Goal: Information Seeking & Learning: Find specific fact

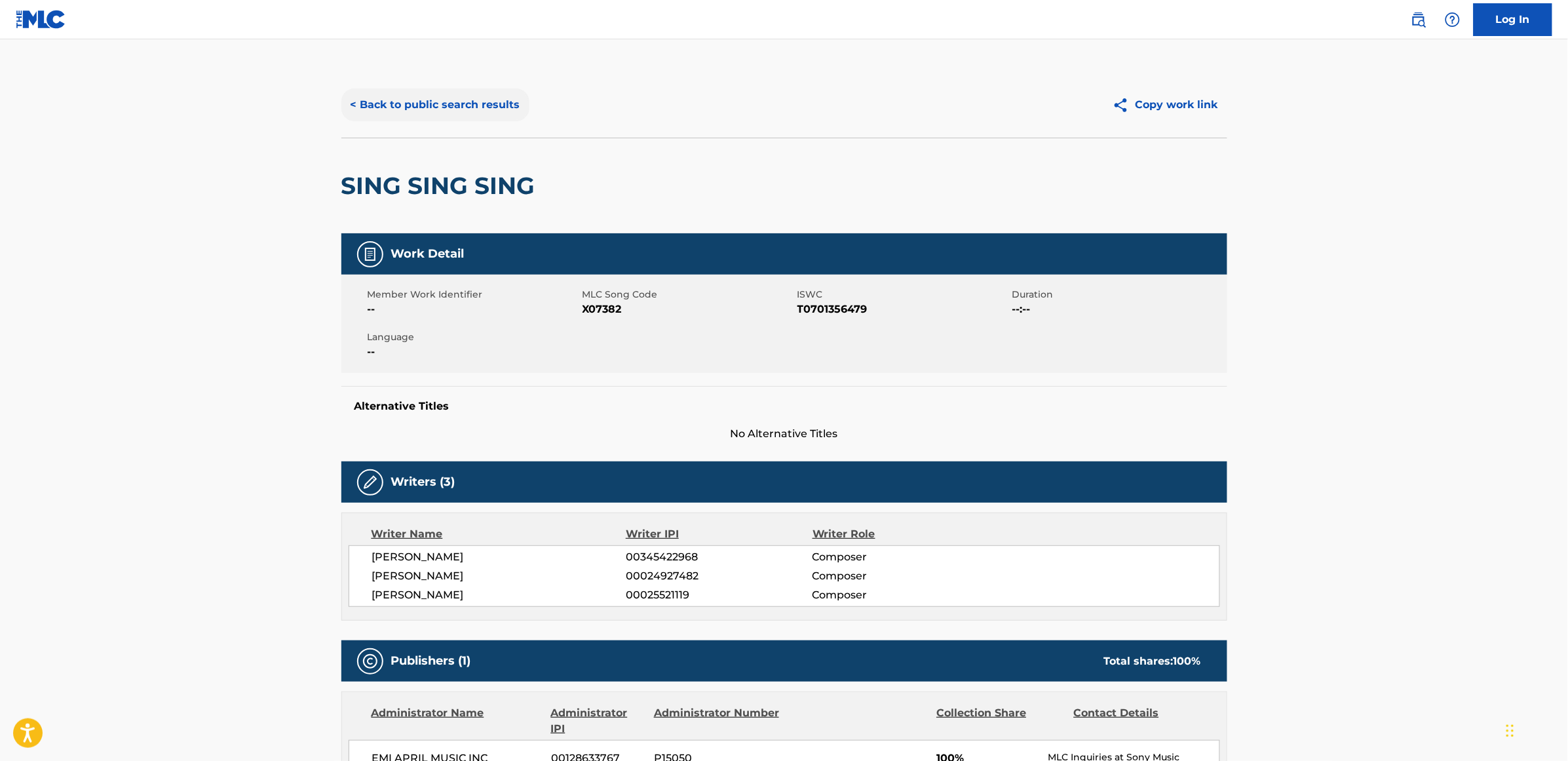
click at [473, 111] on button "< Back to public search results" at bounding box center [436, 105] width 188 height 33
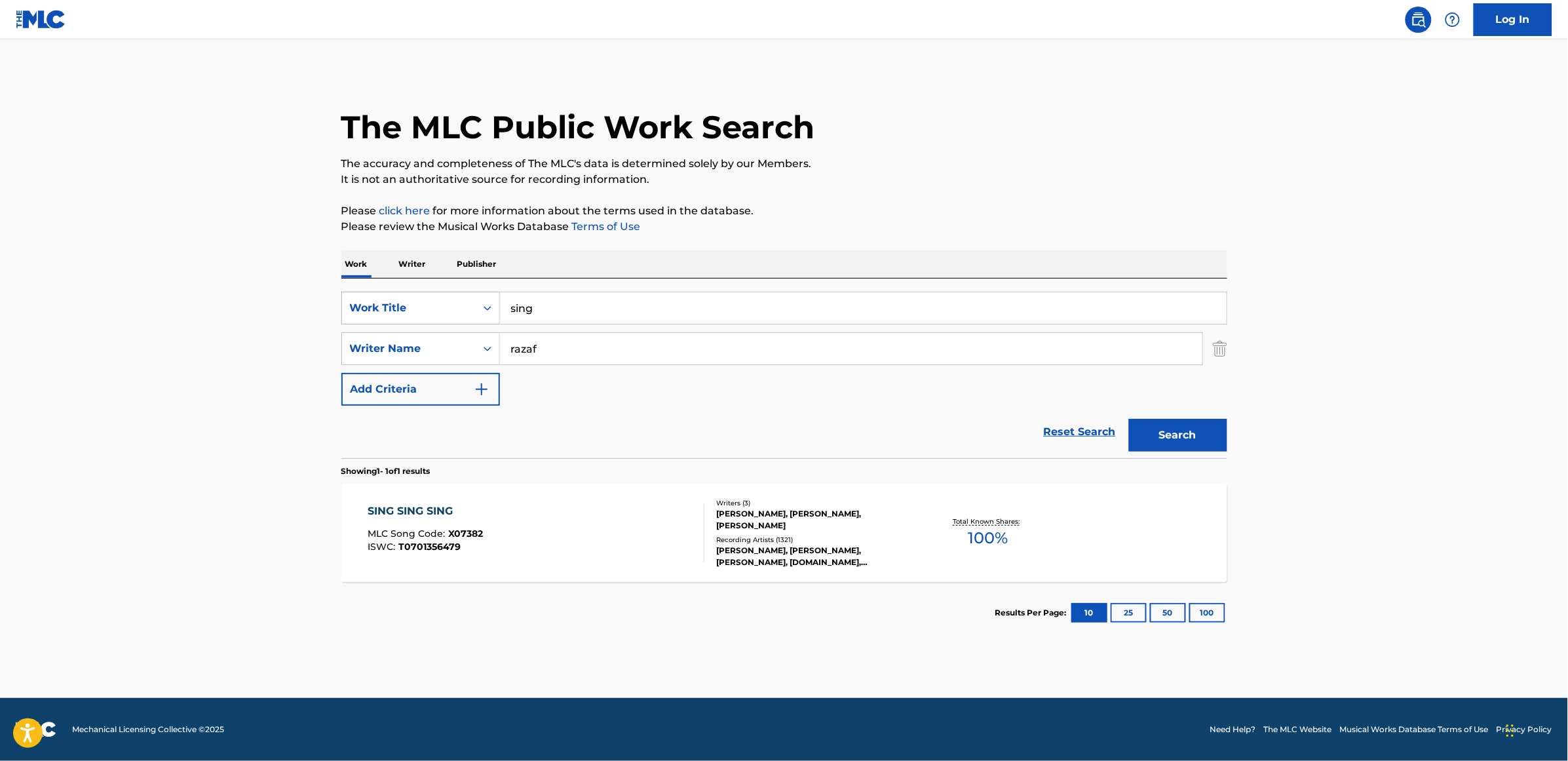
drag, startPoint x: 548, startPoint y: 312, endPoint x: 477, endPoint y: 319, distance: 71.3
click at [477, 319] on div "SearchWithCriteria3062cd81-2a7c-4e01-ba0d-1750229c765e Work Title sing" at bounding box center [784, 308] width 886 height 33
type input "BANG"
type input "[PERSON_NAME]"
click at [1129, 419] on button "Search" at bounding box center [1179, 435] width 99 height 33
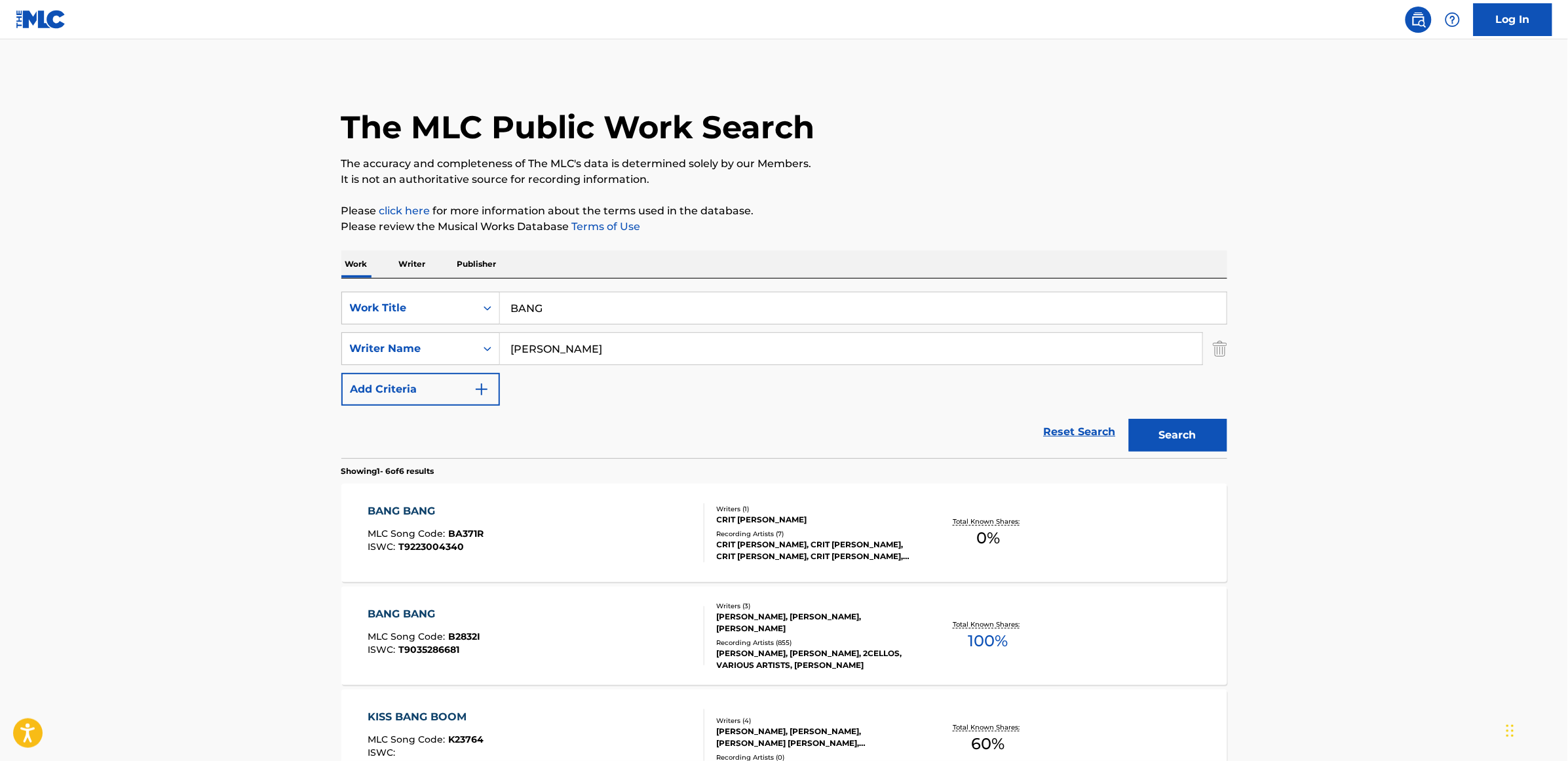
click at [392, 609] on div "BANG BANG" at bounding box center [424, 614] width 113 height 16
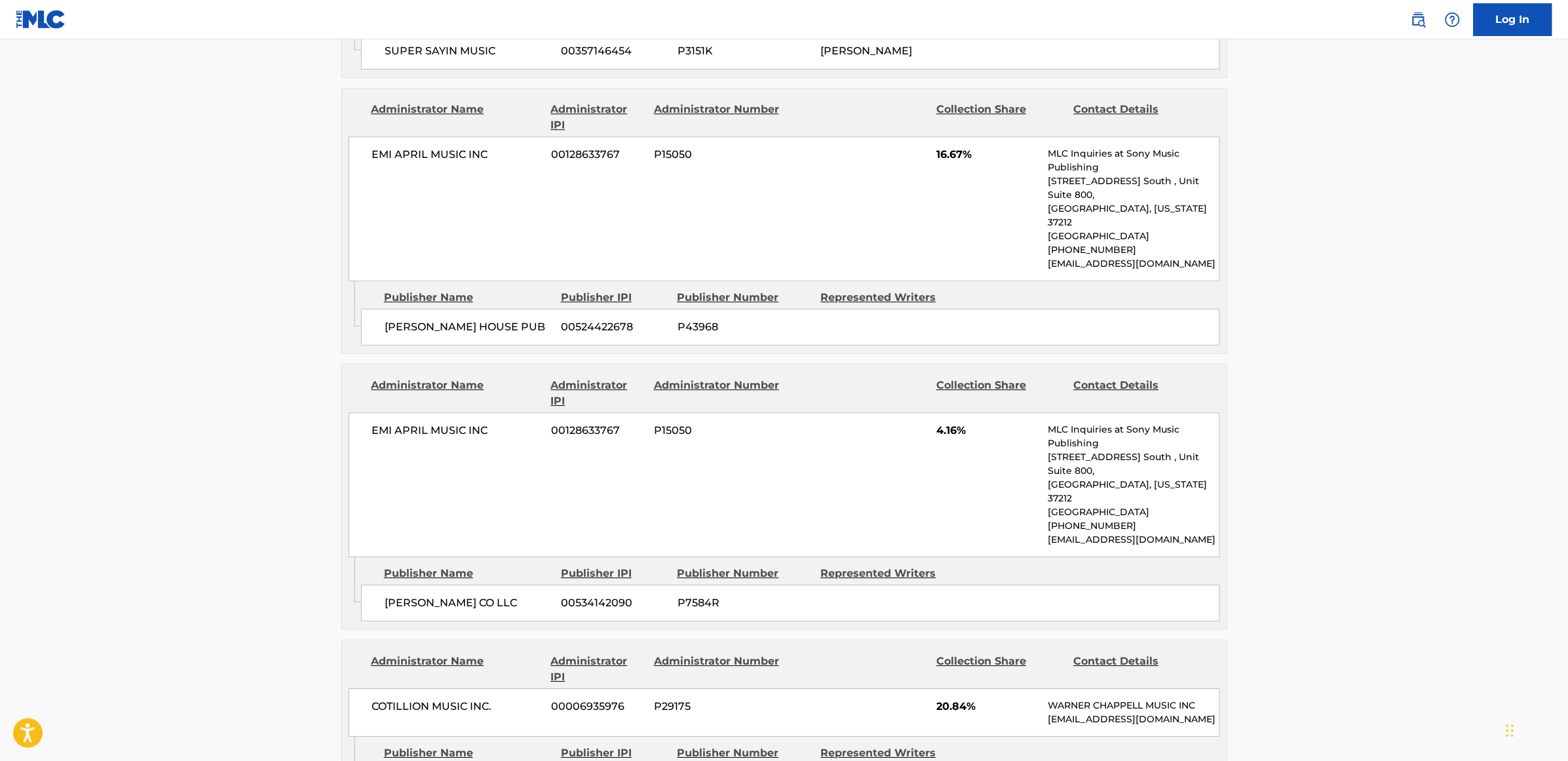
scroll to position [1311, 0]
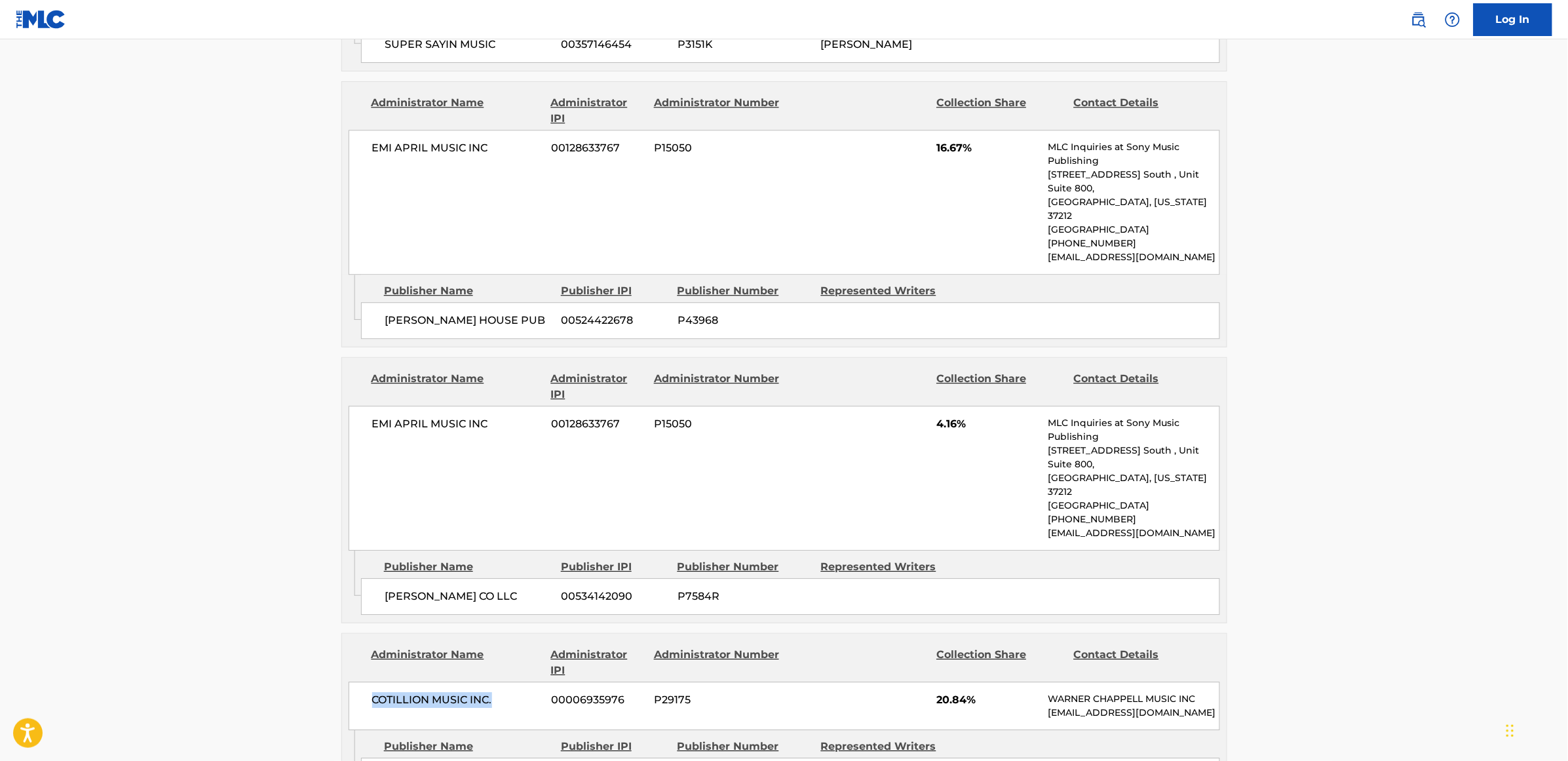
drag, startPoint x: 510, startPoint y: 594, endPoint x: 352, endPoint y: 600, distance: 158.1
click at [352, 681] on div "COTILLION MUSIC INC. 00006935976 P29175 20.84% [PERSON_NAME] MUSIC INC [EMAIL_A…" at bounding box center [784, 705] width 872 height 49
drag, startPoint x: 512, startPoint y: 690, endPoint x: 371, endPoint y: 690, distance: 141.0
click at [371, 757] on div "[PERSON_NAME] MUSIC 00070661488 P83612 [PERSON_NAME]" at bounding box center [790, 775] width 859 height 37
copy span "[PERSON_NAME] MUSIC"
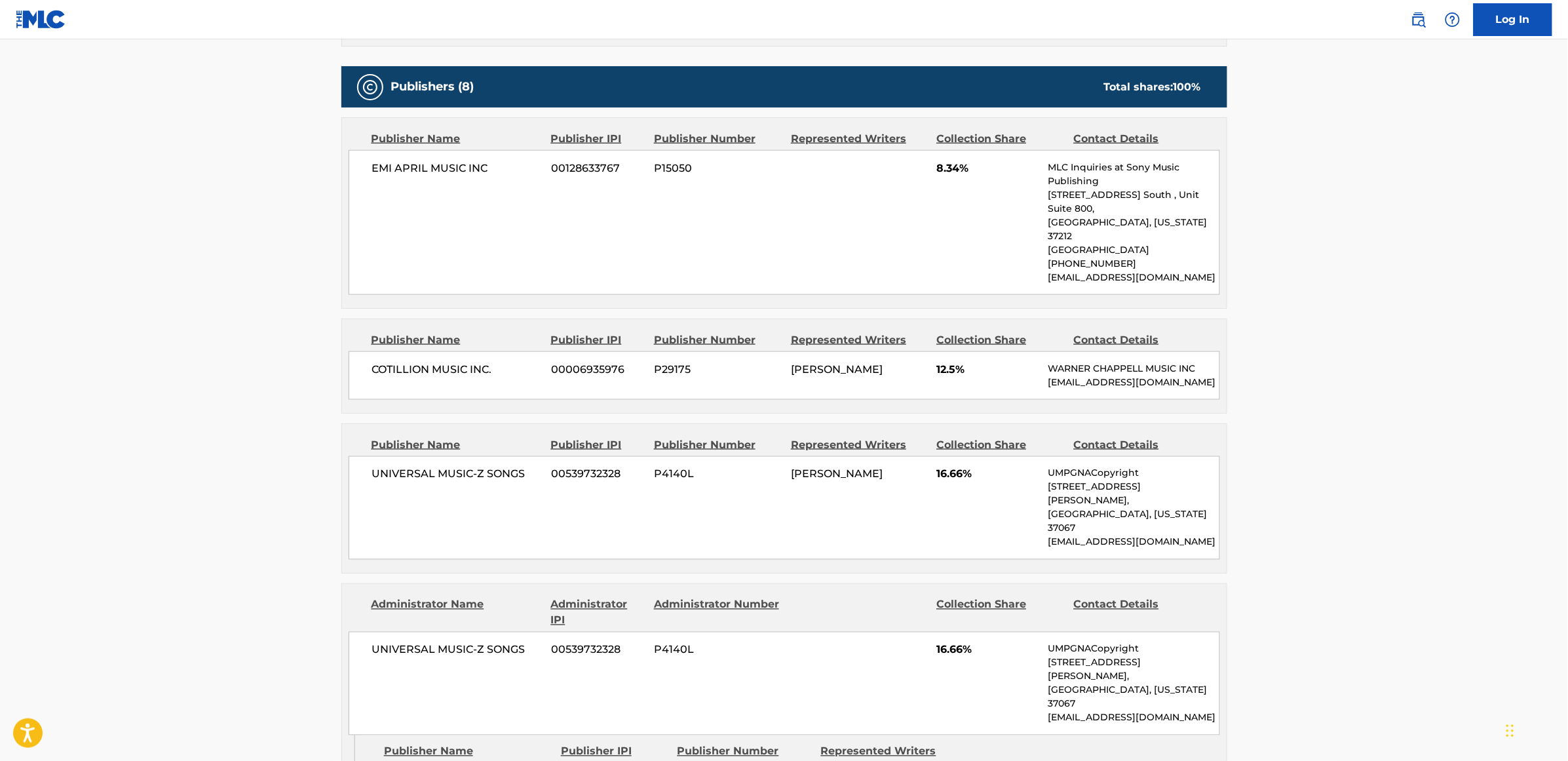
scroll to position [574, 0]
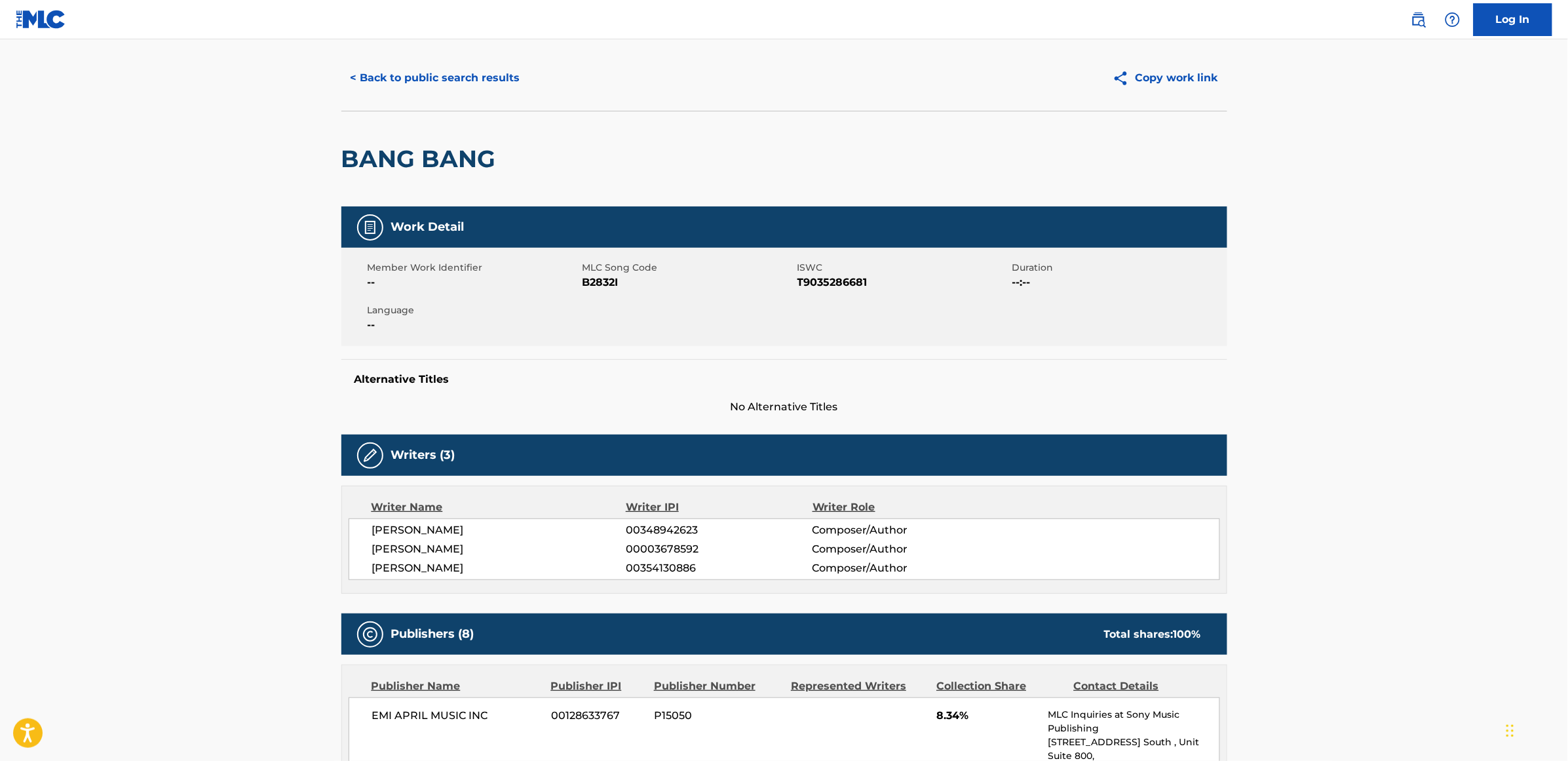
scroll to position [0, 0]
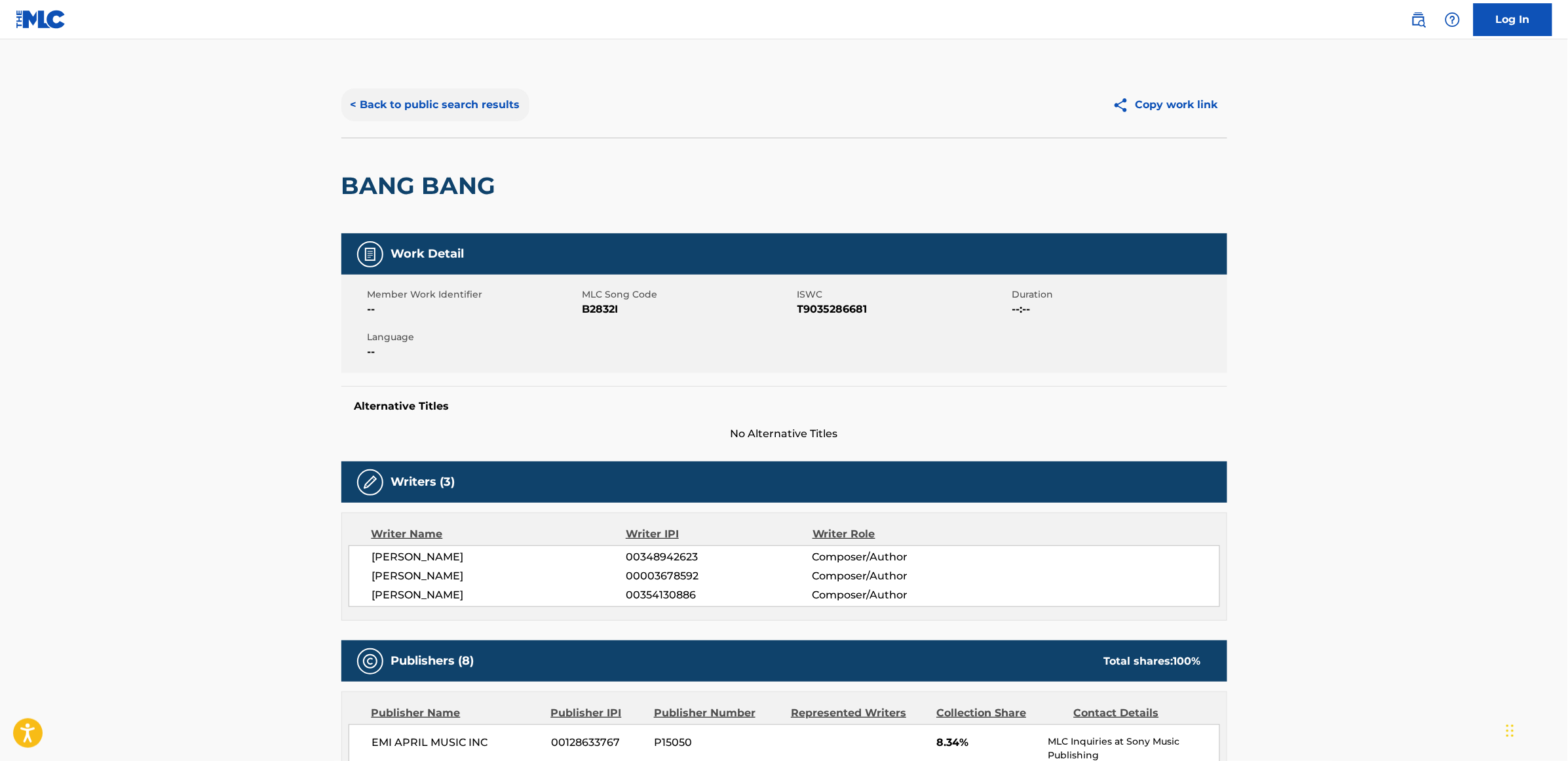
click at [447, 105] on button "< Back to public search results" at bounding box center [436, 105] width 188 height 33
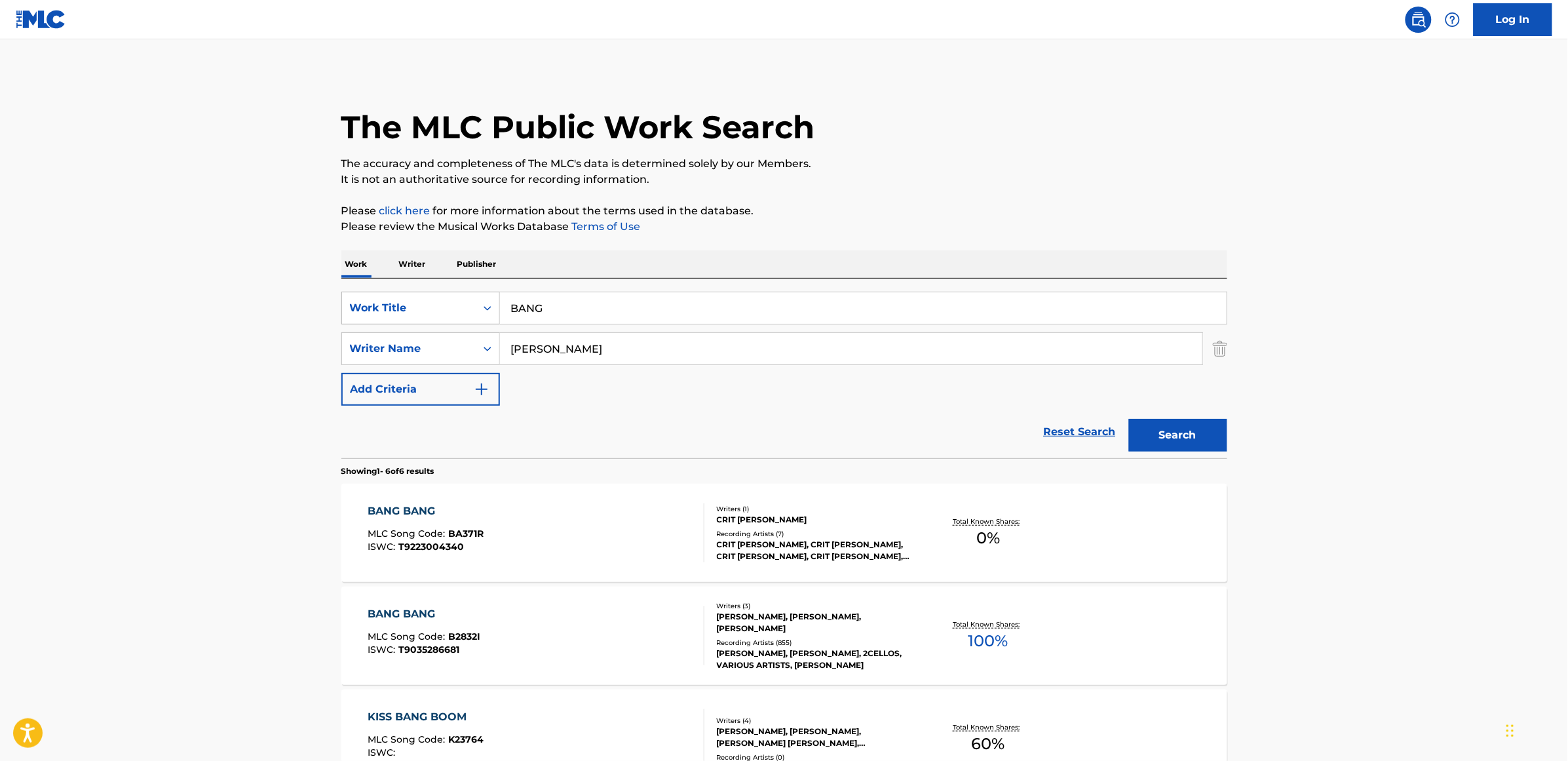
drag, startPoint x: 615, startPoint y: 311, endPoint x: 388, endPoint y: 315, distance: 227.0
click at [390, 316] on div "SearchWithCriteria3062cd81-2a7c-4e01-ba0d-1750229c765e Work Title BANG" at bounding box center [784, 308] width 886 height 33
type input "MORE LIKE LOVE"
click at [554, 365] on div "SearchWithCriteria3062cd81-2a7c-4e01-ba0d-1750229c765e Work Title MORE LIKE LOV…" at bounding box center [784, 348] width 886 height 114
drag, startPoint x: 570, startPoint y: 352, endPoint x: 469, endPoint y: 352, distance: 101.0
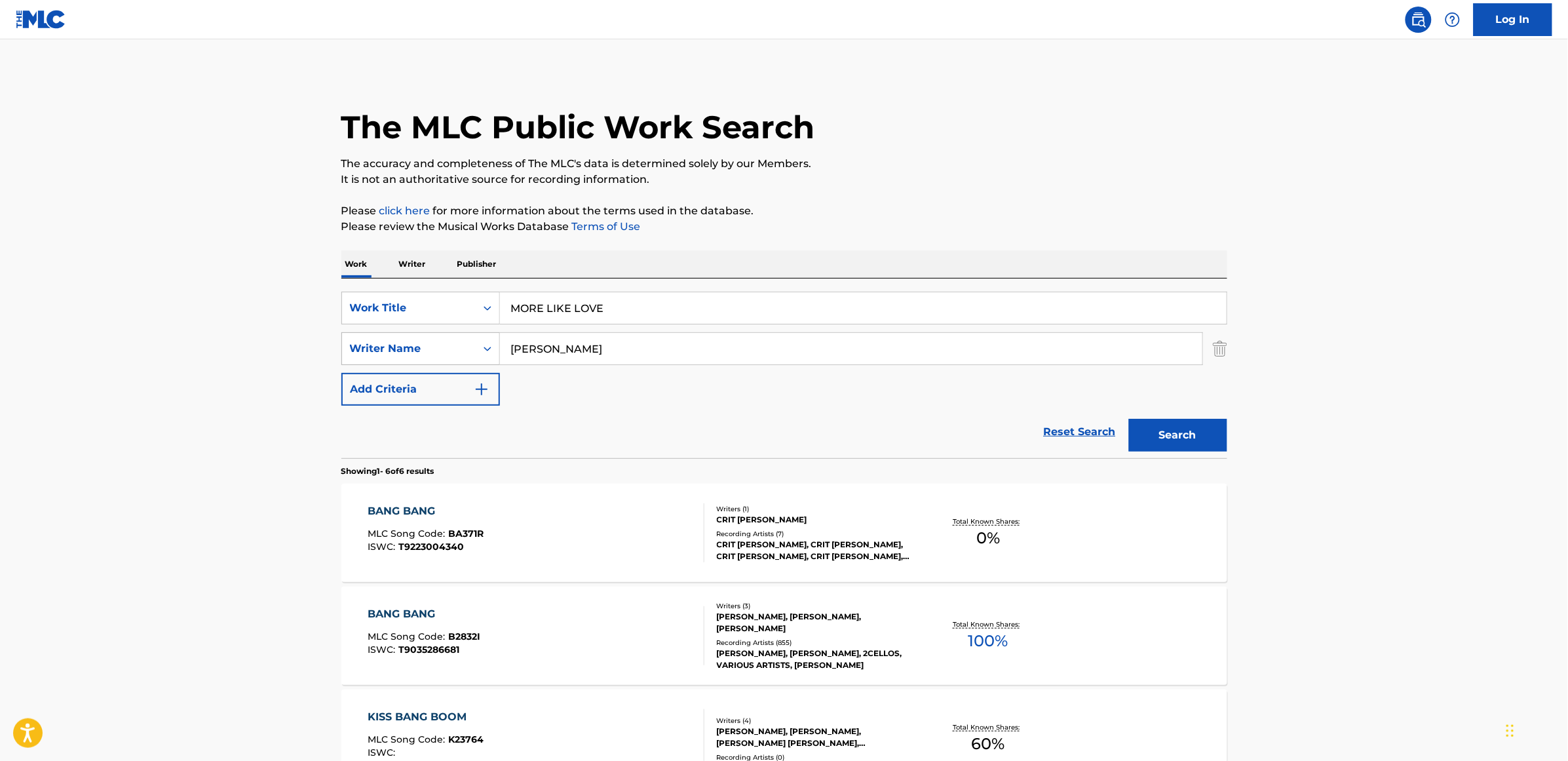
click at [469, 352] on div "SearchWithCriteriad865454a-863b-4859-9088-b2f073f4cd41 Writer Name [PERSON_NAME]" at bounding box center [784, 349] width 886 height 33
type input "[PERSON_NAME]"
click at [1129, 419] on button "Search" at bounding box center [1179, 435] width 99 height 33
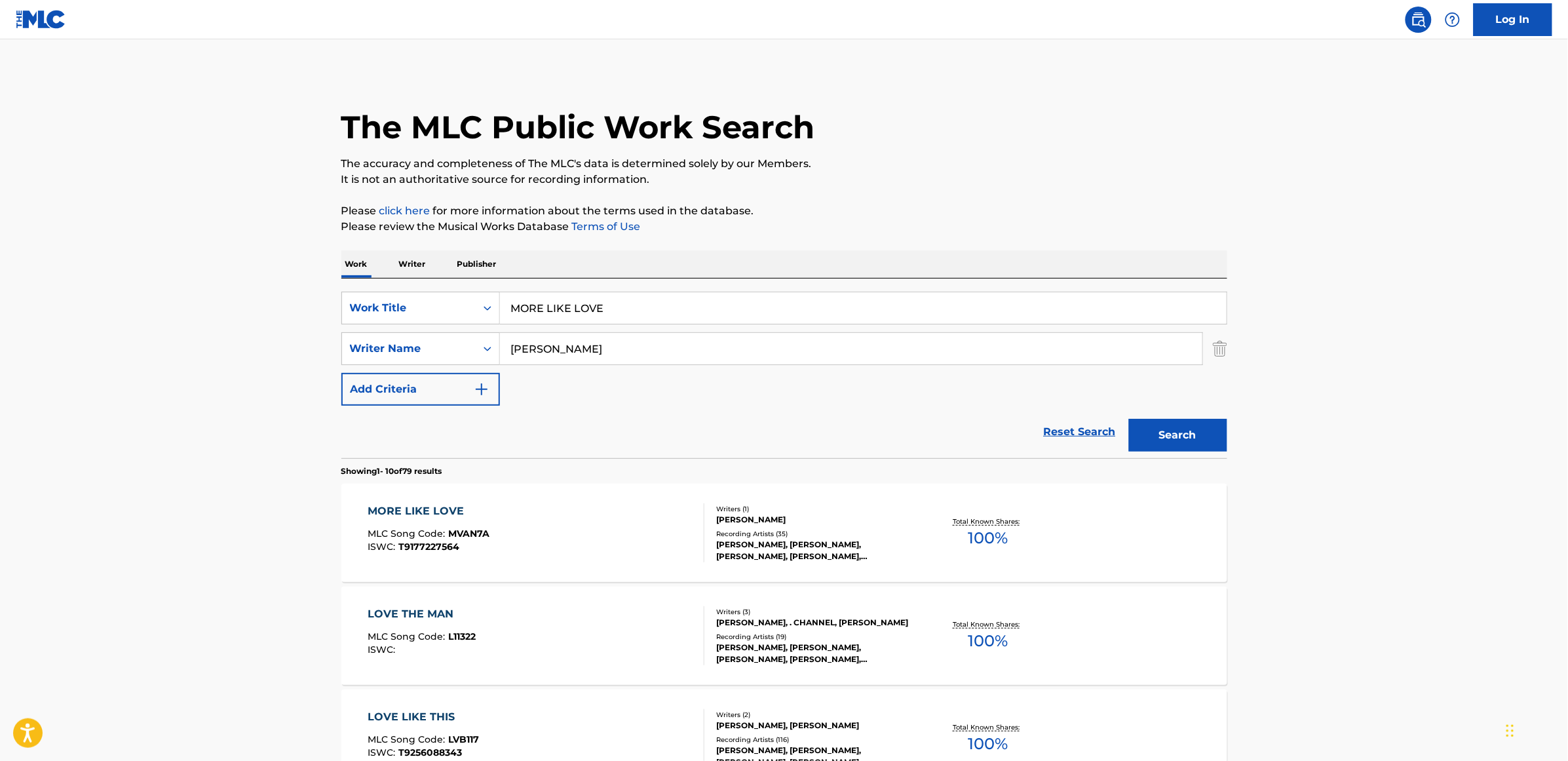
click at [435, 506] on div "MORE LIKE LOVE" at bounding box center [428, 511] width 122 height 16
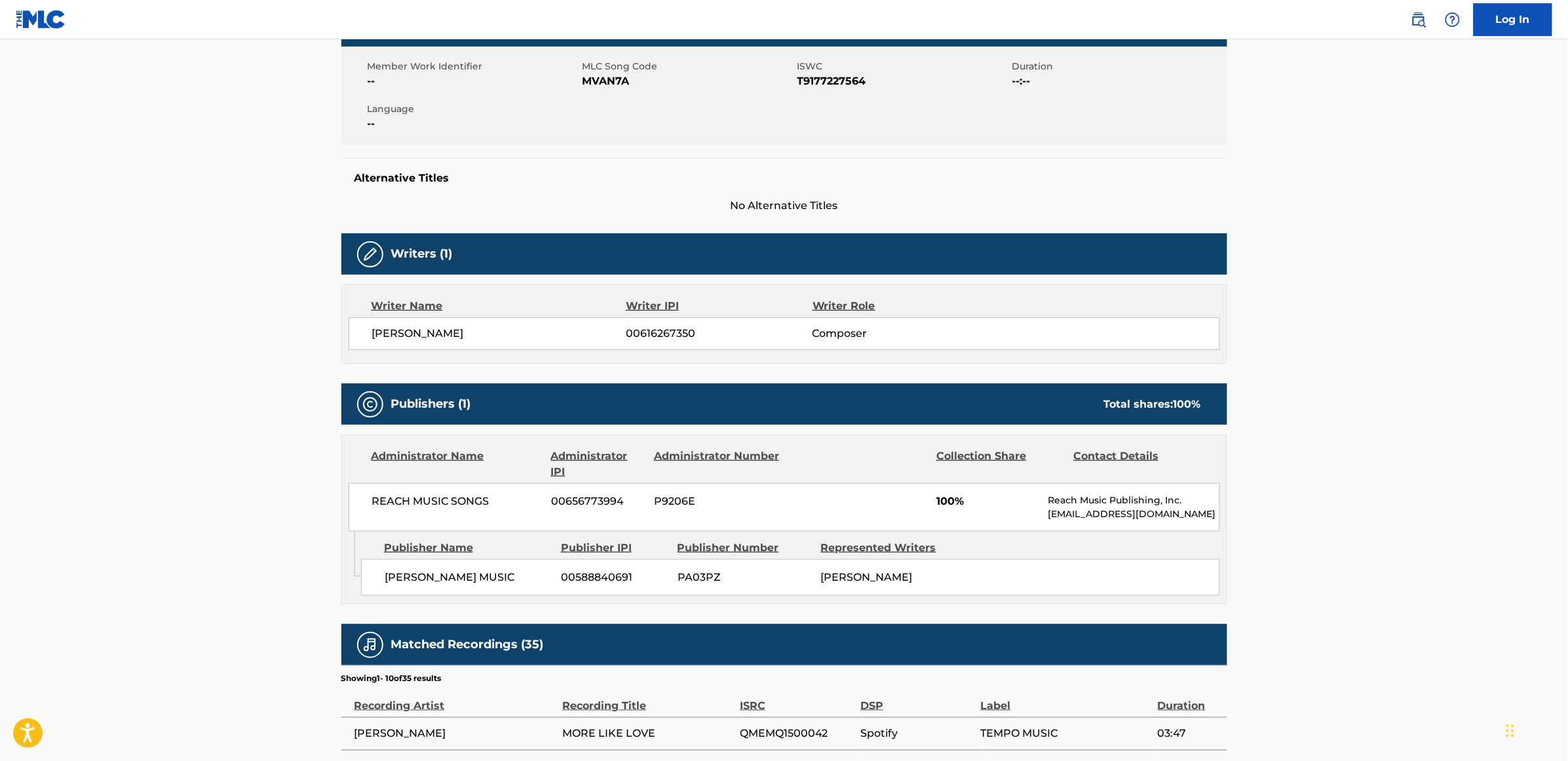
scroll to position [246, 0]
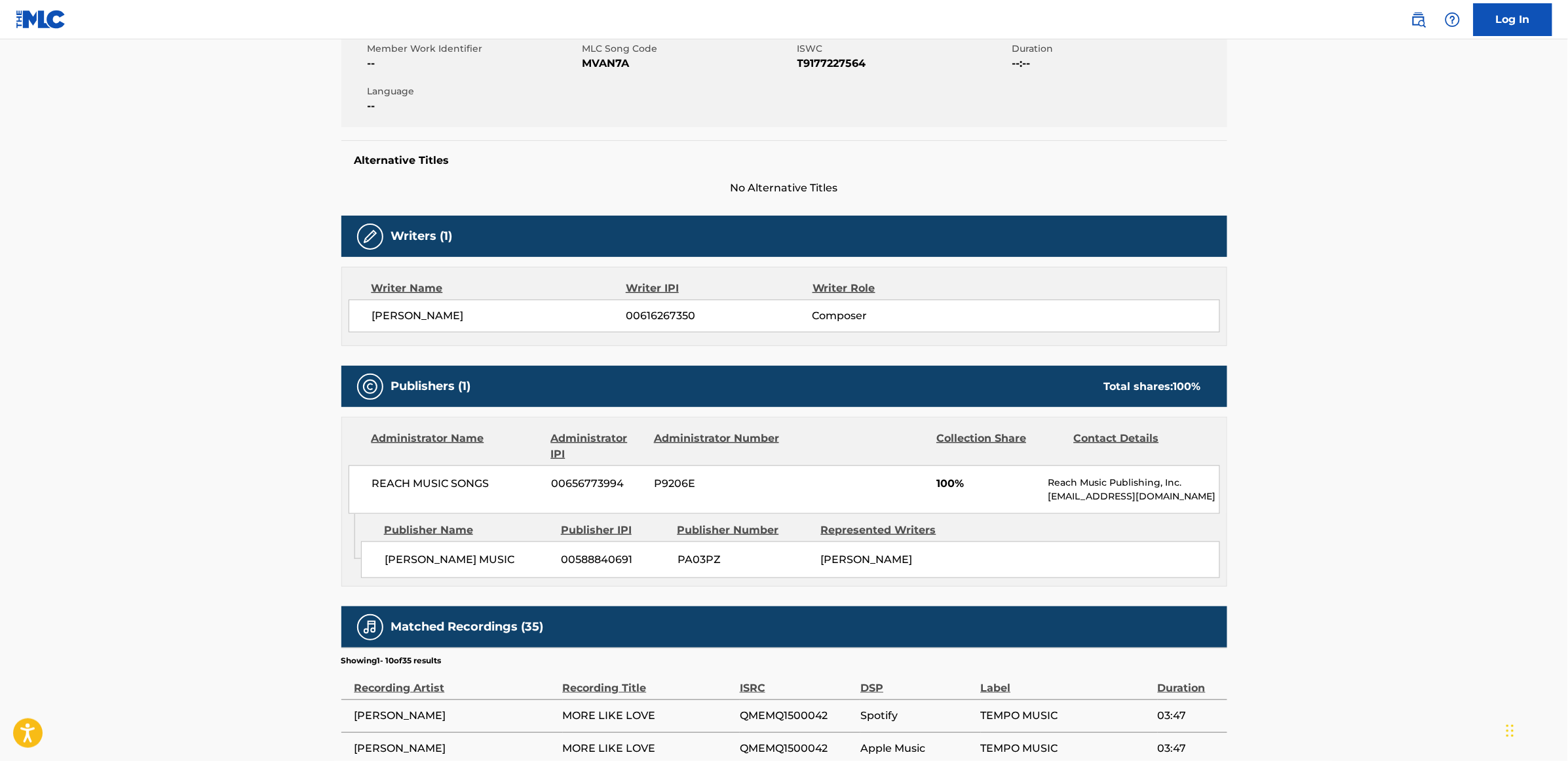
click at [509, 164] on h5 "Alternative Titles" at bounding box center [784, 161] width 860 height 13
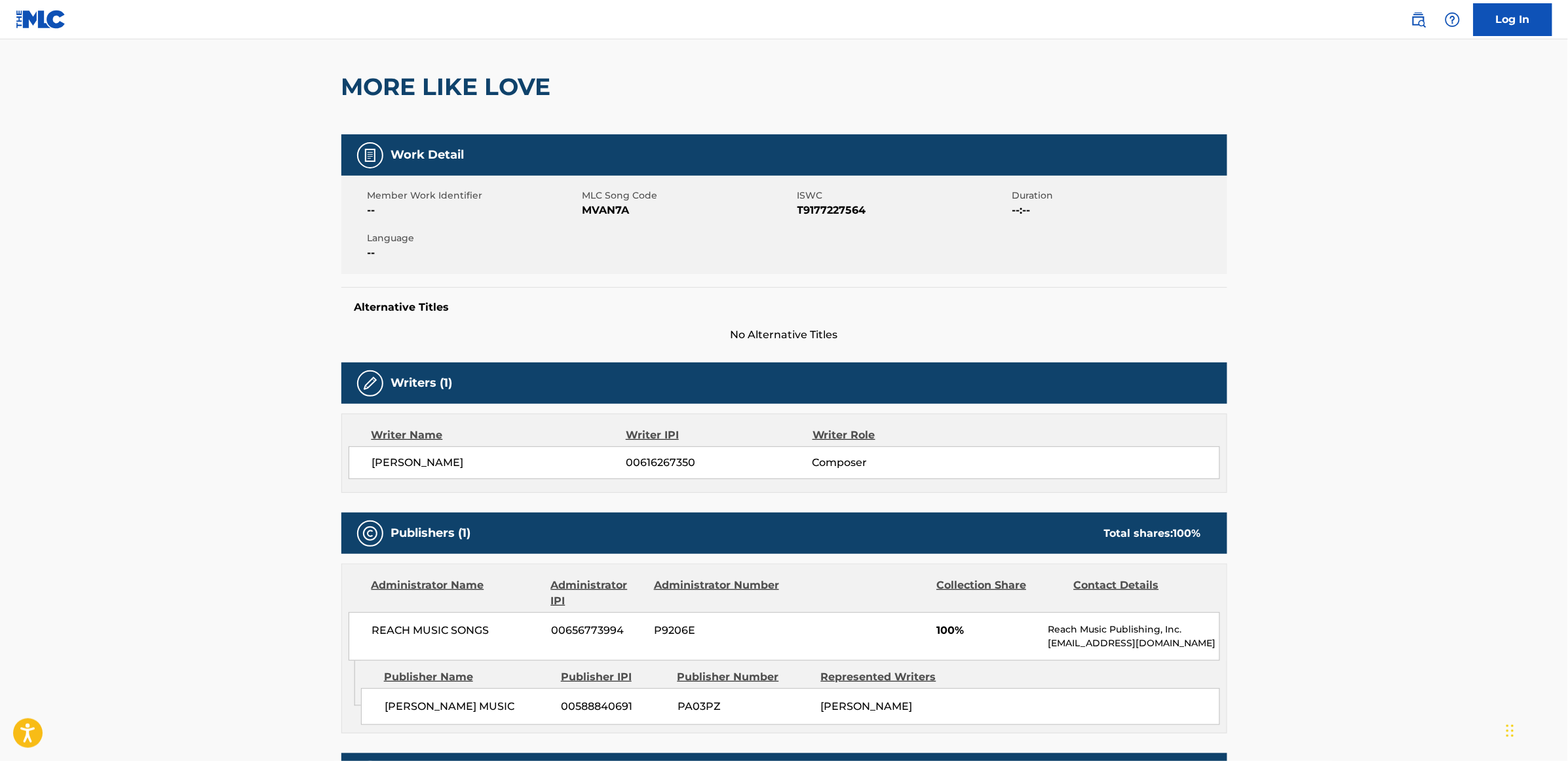
scroll to position [0, 0]
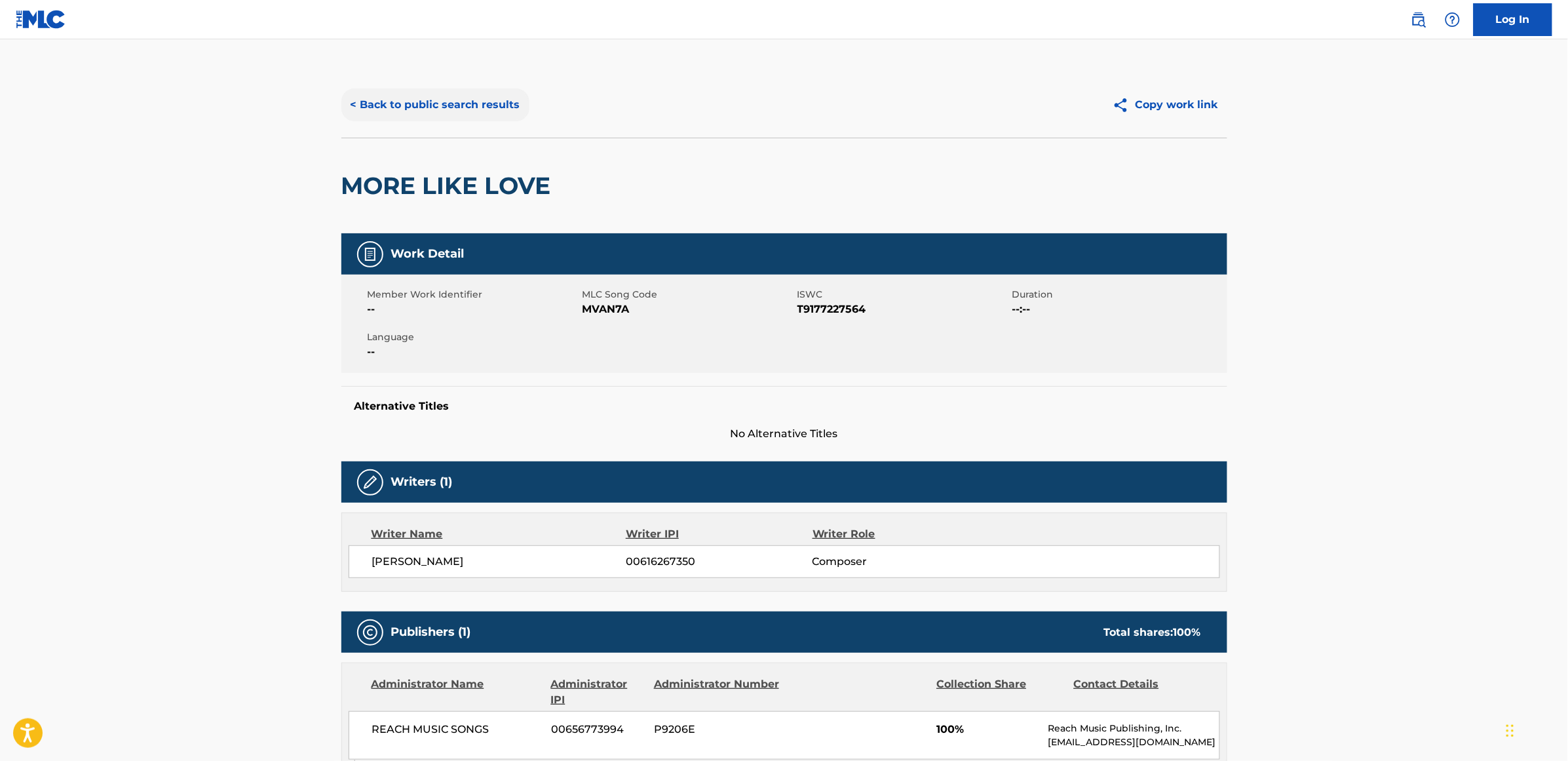
click at [457, 118] on button "< Back to public search results" at bounding box center [436, 105] width 188 height 33
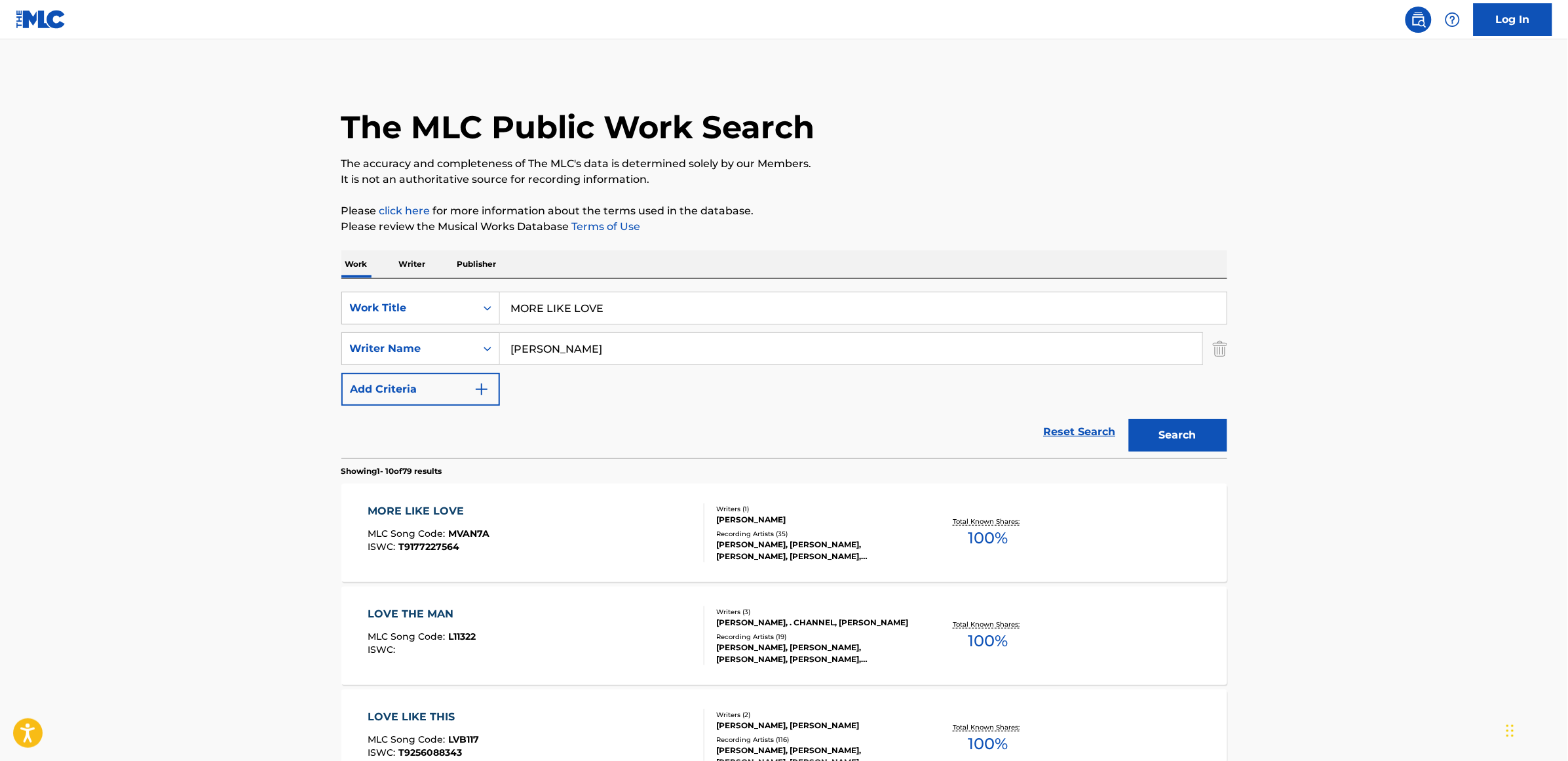
click at [584, 312] on input "MORE LIKE LOVE" at bounding box center [863, 308] width 727 height 31
drag, startPoint x: 629, startPoint y: 310, endPoint x: 456, endPoint y: 308, distance: 173.0
click at [456, 308] on div "SearchWithCriteria3062cd81-2a7c-4e01-ba0d-1750229c765e Work Title MORE LIKE LOVE" at bounding box center [784, 308] width 886 height 33
type input "STEADY LOVE"
click at [1129, 419] on button "Search" at bounding box center [1179, 435] width 99 height 33
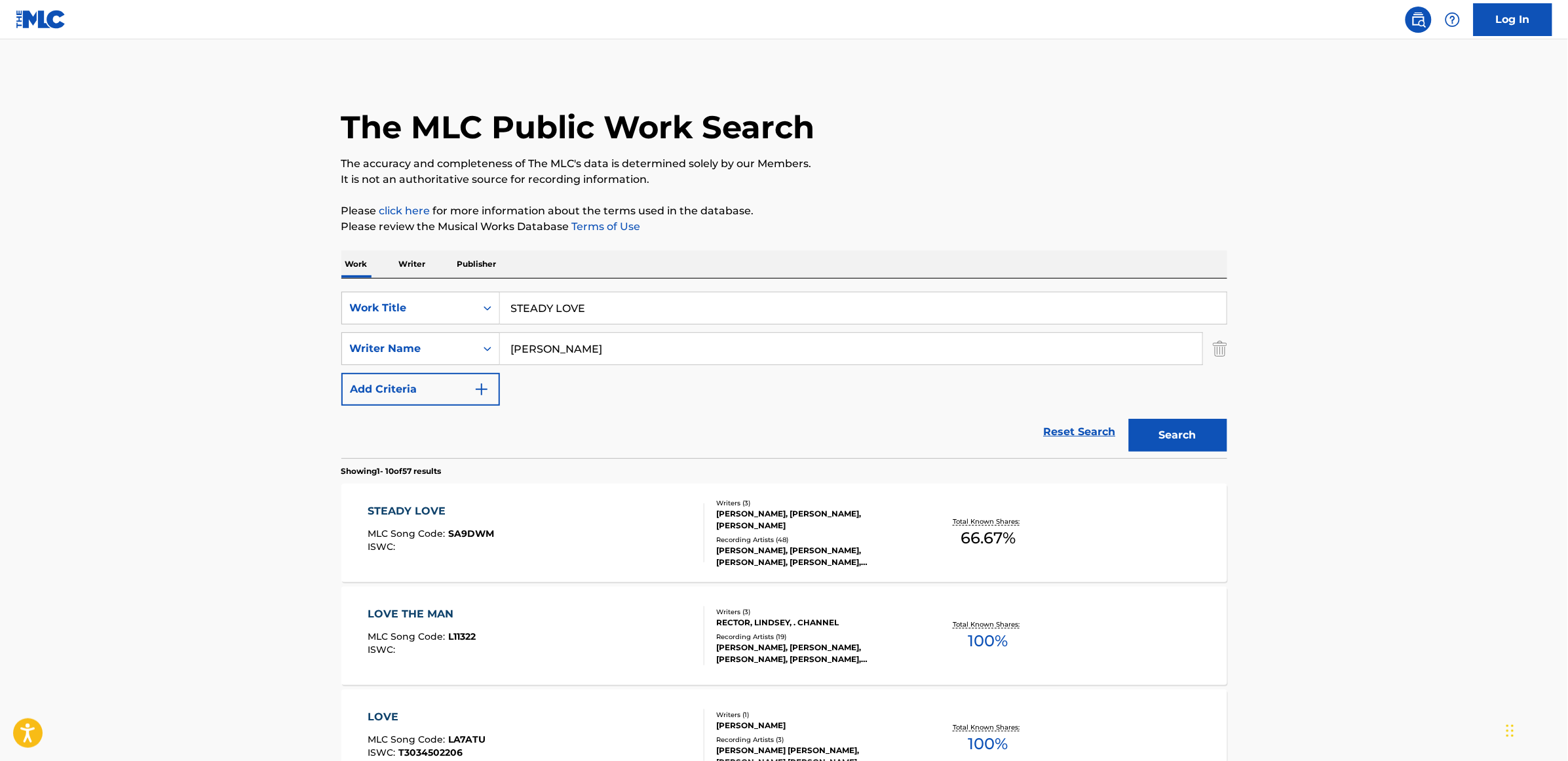
click at [412, 509] on div "STEADY LOVE" at bounding box center [430, 511] width 126 height 16
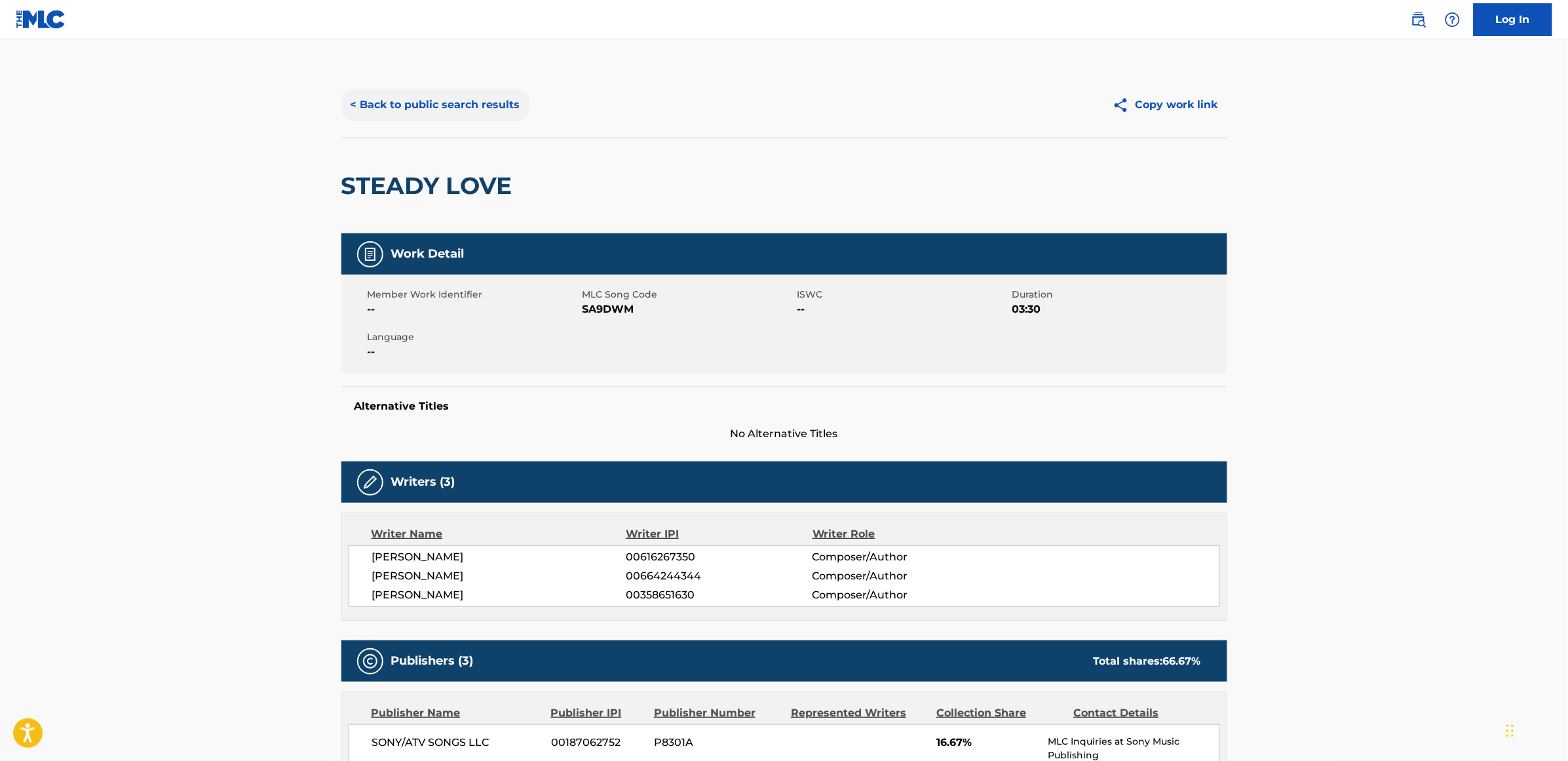
click at [427, 102] on button "< Back to public search results" at bounding box center [436, 105] width 188 height 33
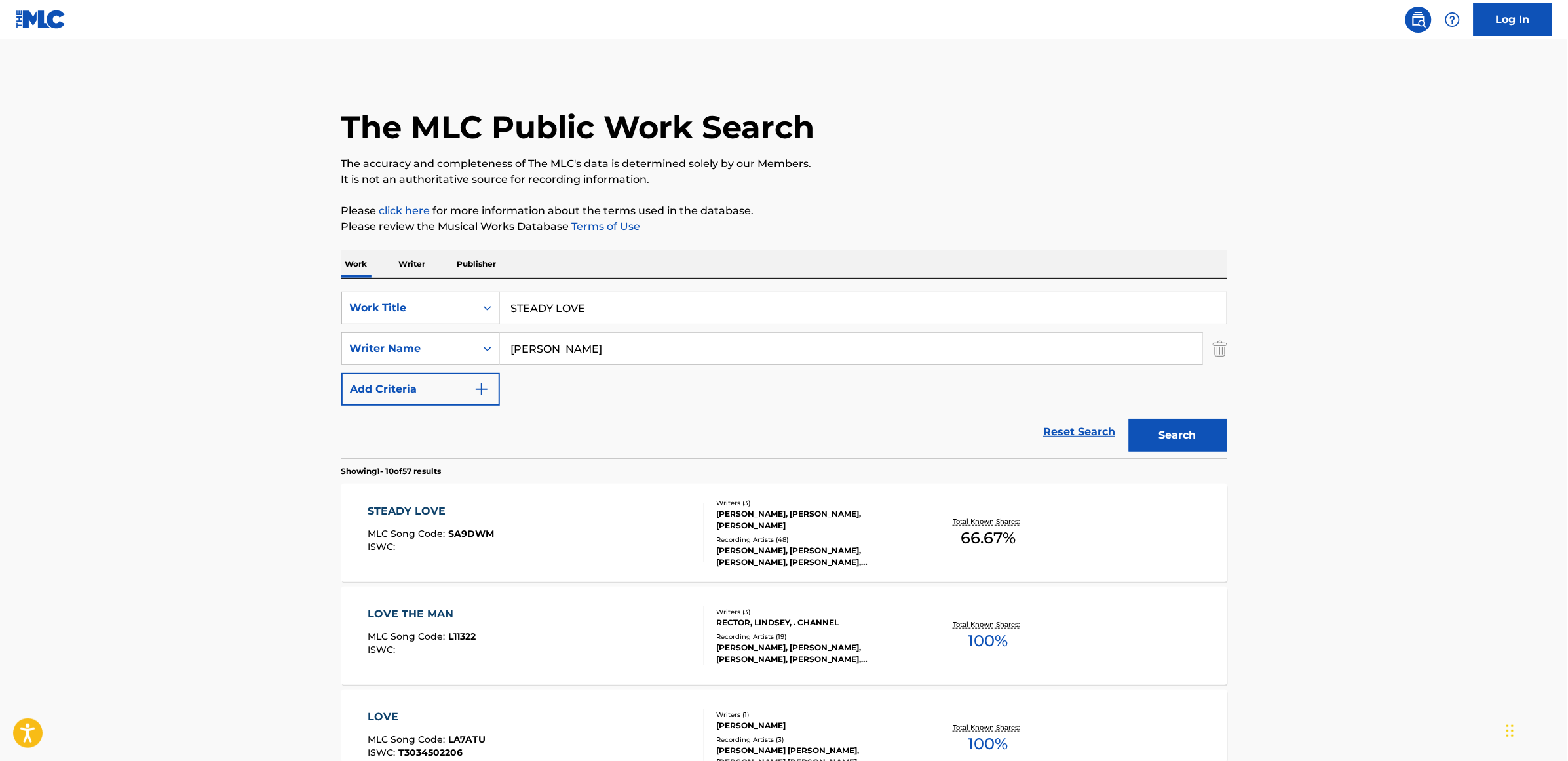
drag, startPoint x: 605, startPoint y: 309, endPoint x: 453, endPoint y: 307, distance: 152.0
click at [453, 307] on div "SearchWithCriteria3062cd81-2a7c-4e01-ba0d-1750229c765e Work Title STEADY LOVE" at bounding box center [784, 308] width 886 height 33
type input "WONDERFUL WORLD"
click at [1129, 419] on button "Search" at bounding box center [1179, 435] width 99 height 33
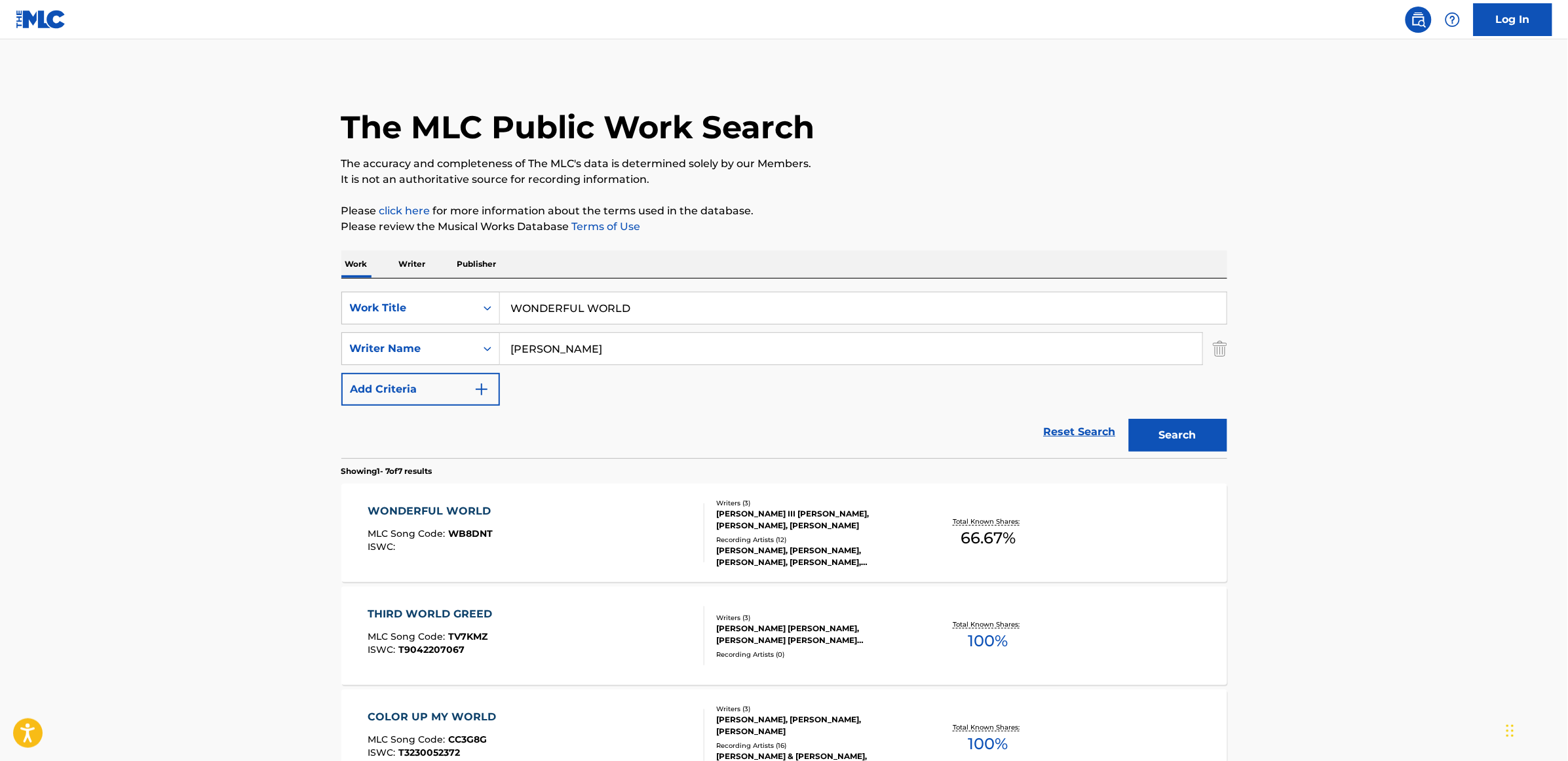
click at [474, 519] on div "WONDERFUL WORLD MLC Song Code : WB8DNT ISWC :" at bounding box center [433, 532] width 130 height 59
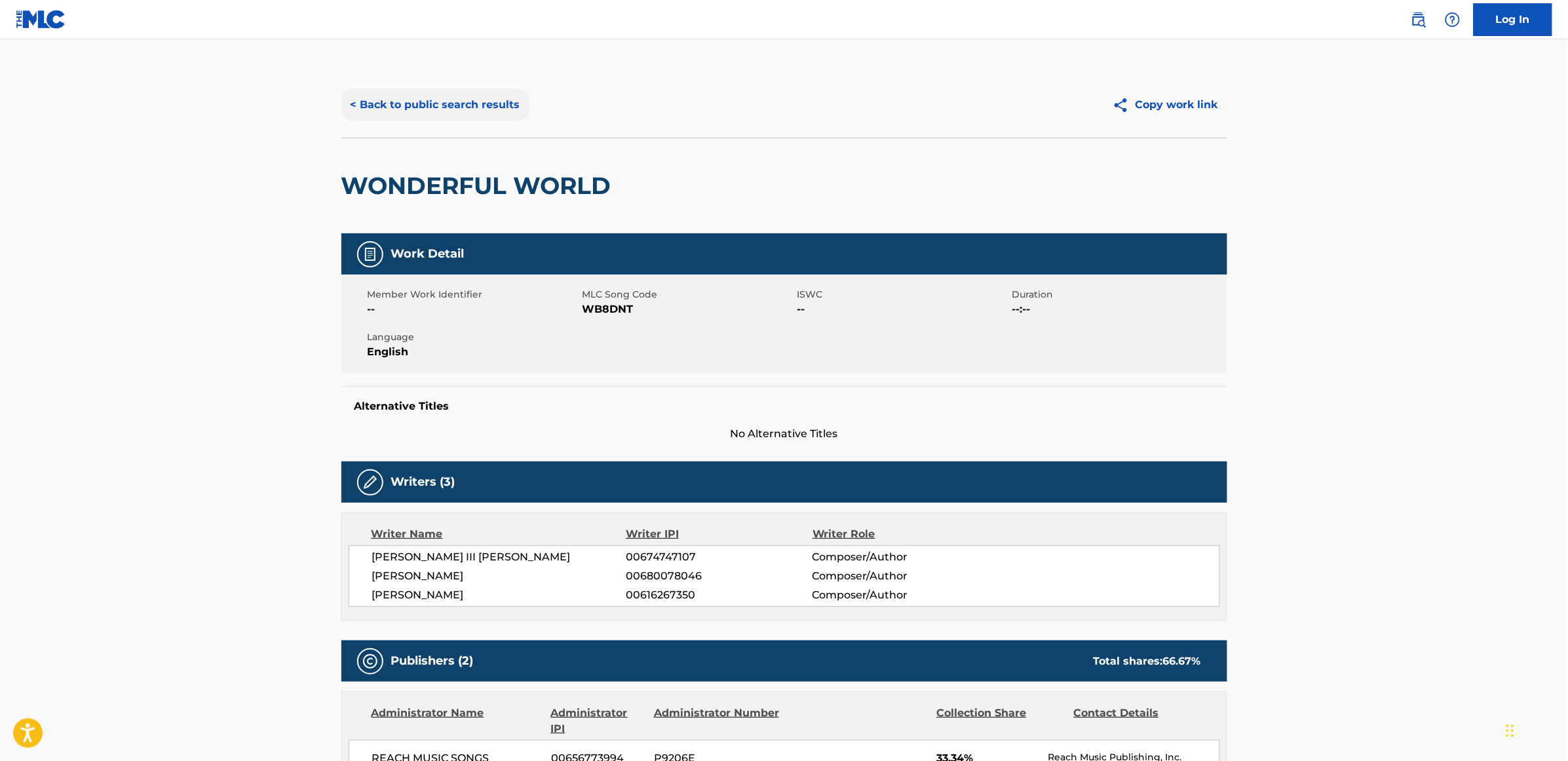
click at [412, 110] on button "< Back to public search results" at bounding box center [436, 105] width 188 height 33
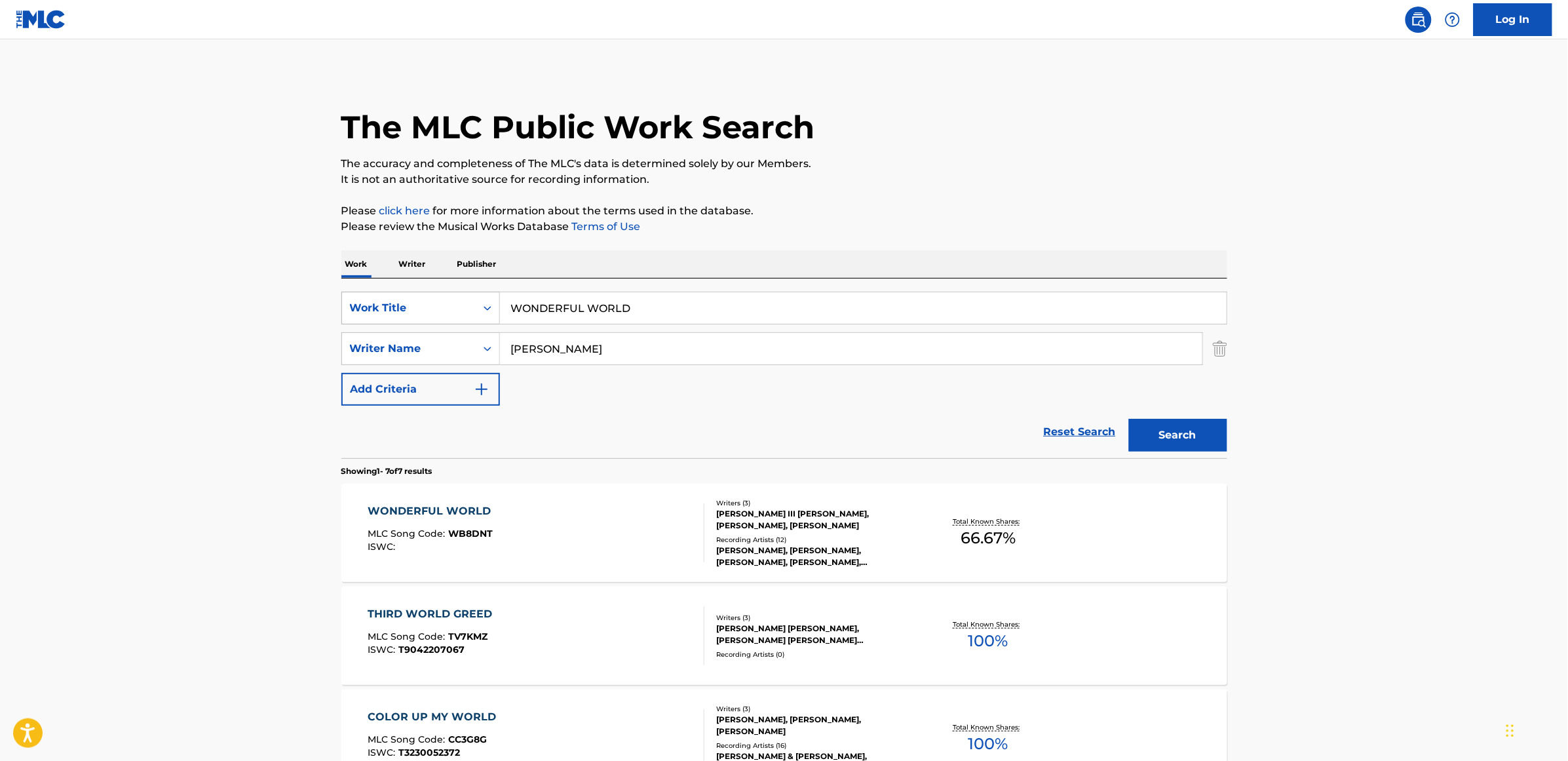
drag, startPoint x: 649, startPoint y: 298, endPoint x: 483, endPoint y: 321, distance: 167.6
click at [483, 321] on div "SearchWithCriteria3062cd81-2a7c-4e01-ba0d-1750229c765e Work Title WONDERFUL WOR…" at bounding box center [784, 308] width 886 height 33
type input "joy of music"
click at [1129, 419] on button "Search" at bounding box center [1179, 435] width 99 height 33
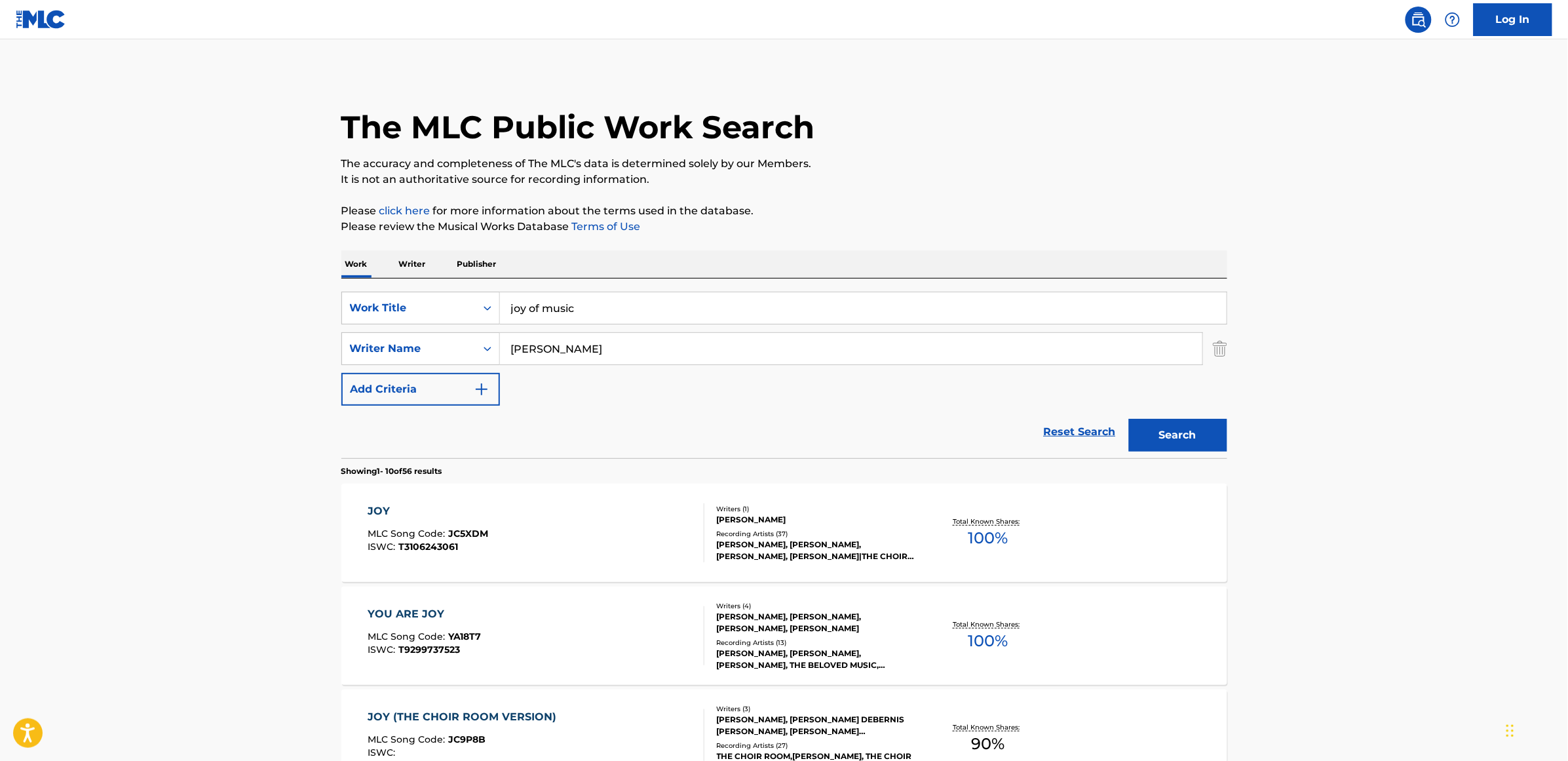
click at [382, 506] on div "JOY" at bounding box center [427, 511] width 120 height 16
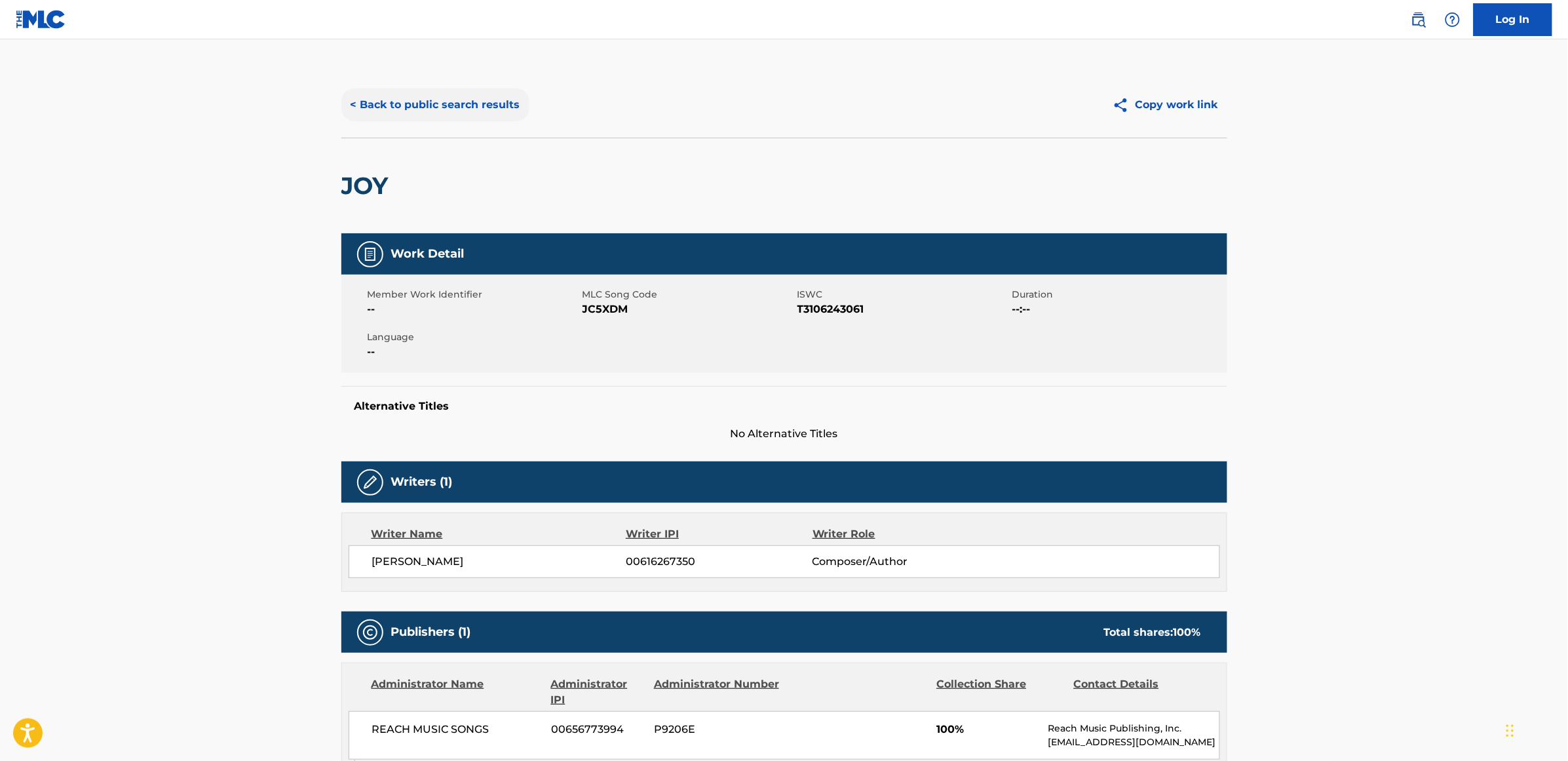
click at [456, 104] on button "< Back to public search results" at bounding box center [436, 105] width 188 height 33
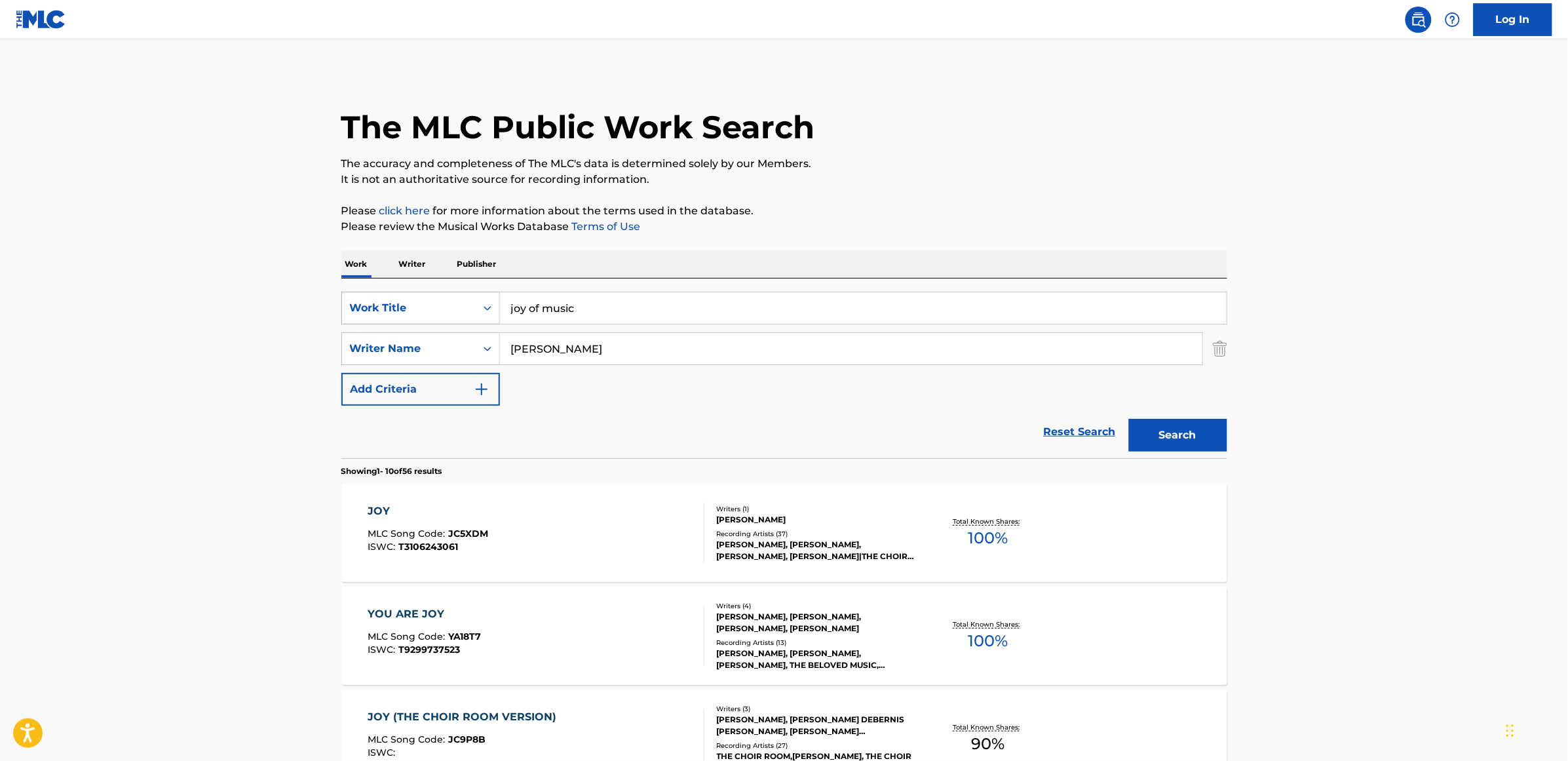
drag, startPoint x: 597, startPoint y: 305, endPoint x: 468, endPoint y: 319, distance: 129.8
click at [468, 318] on div "SearchWithCriteria3062cd81-2a7c-4e01-ba0d-1750229c765e Work Title joy of music" at bounding box center [784, 308] width 886 height 33
type input "green"
click at [1129, 419] on button "Search" at bounding box center [1179, 435] width 99 height 33
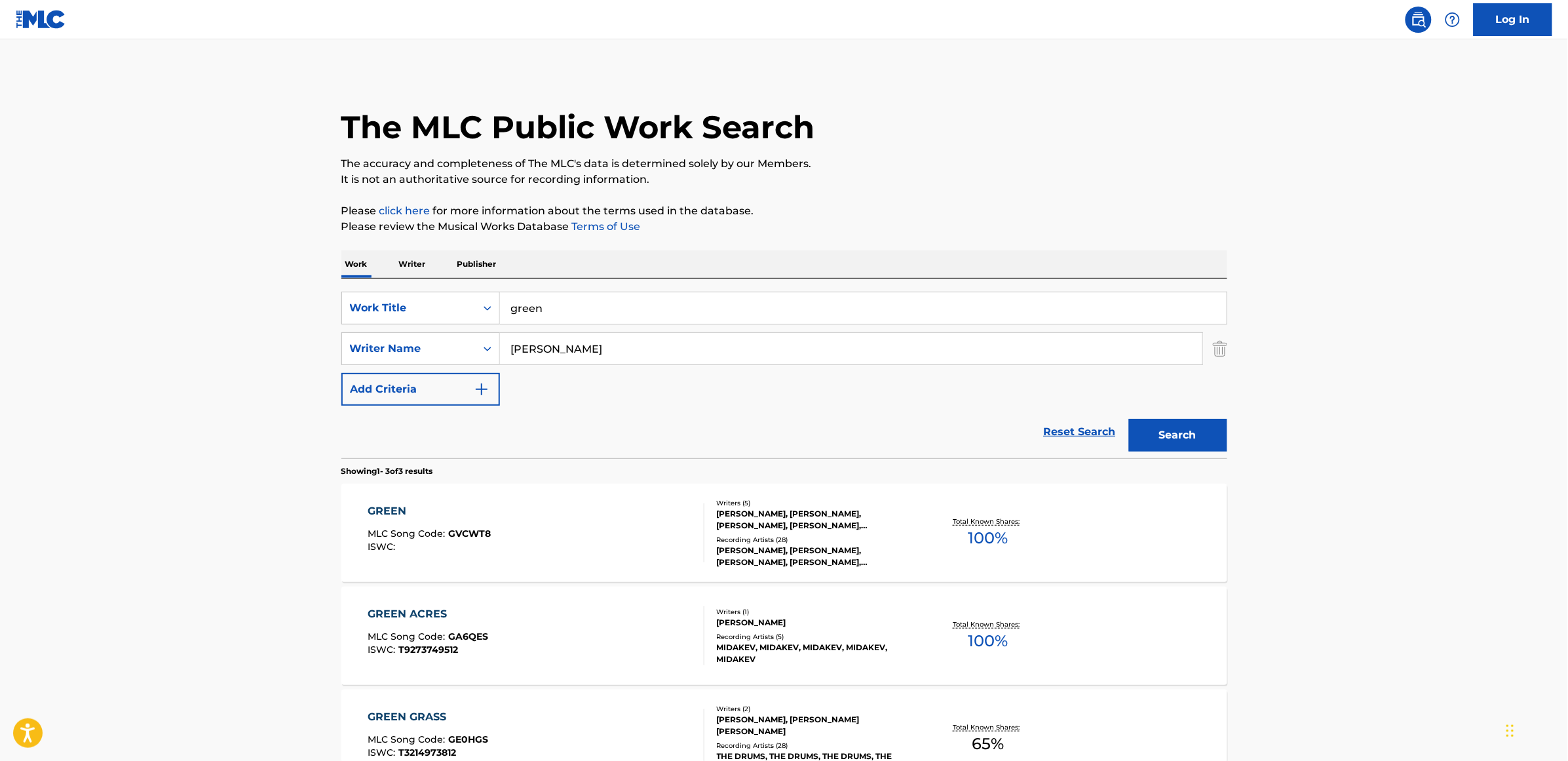
click at [384, 501] on div "GREEN MLC Song Code : GVCWT8 ISWC : Writers ( 5 ) [PERSON_NAME], [PERSON_NAME],…" at bounding box center [784, 532] width 886 height 99
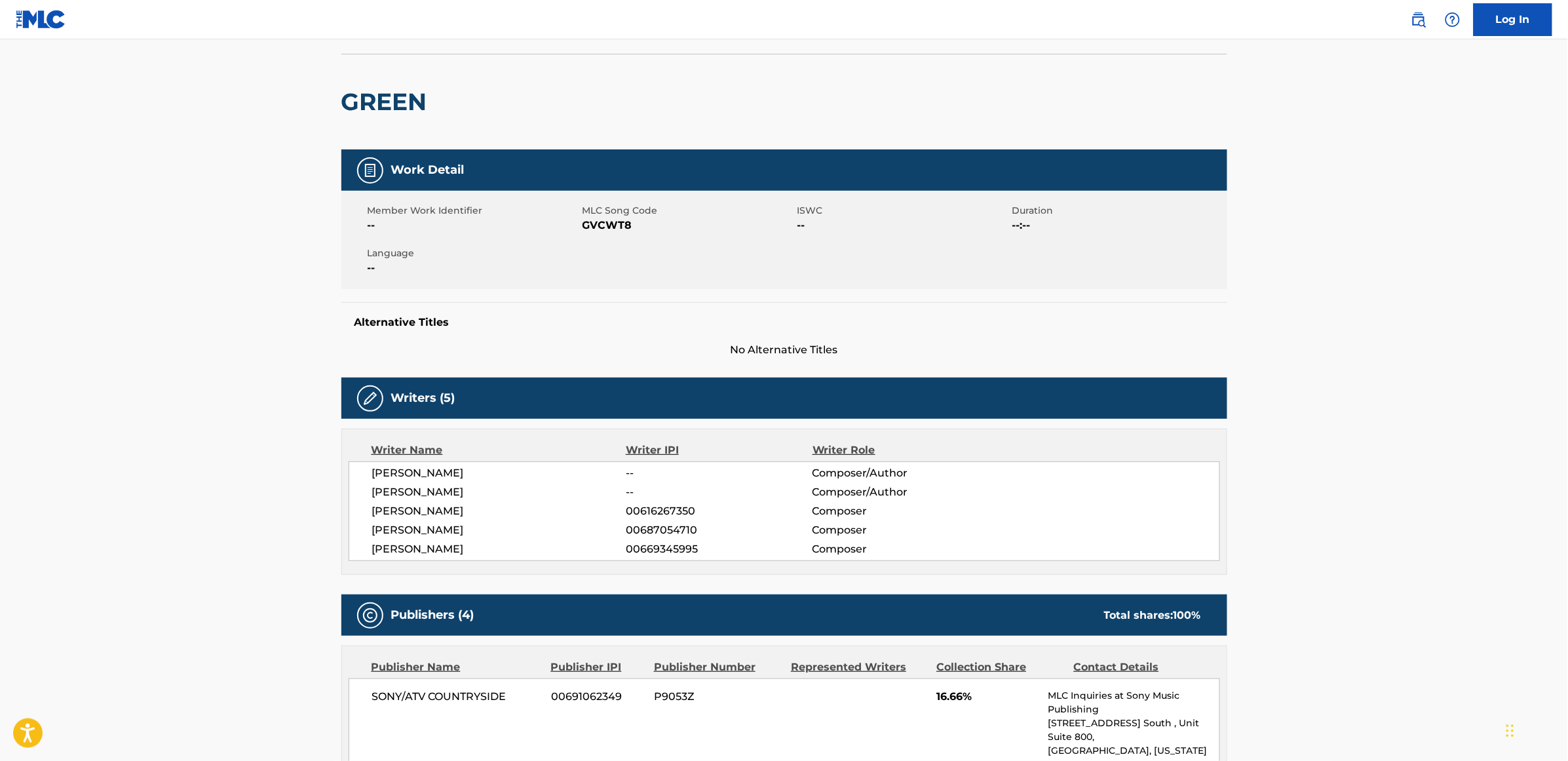
scroll to position [82, 0]
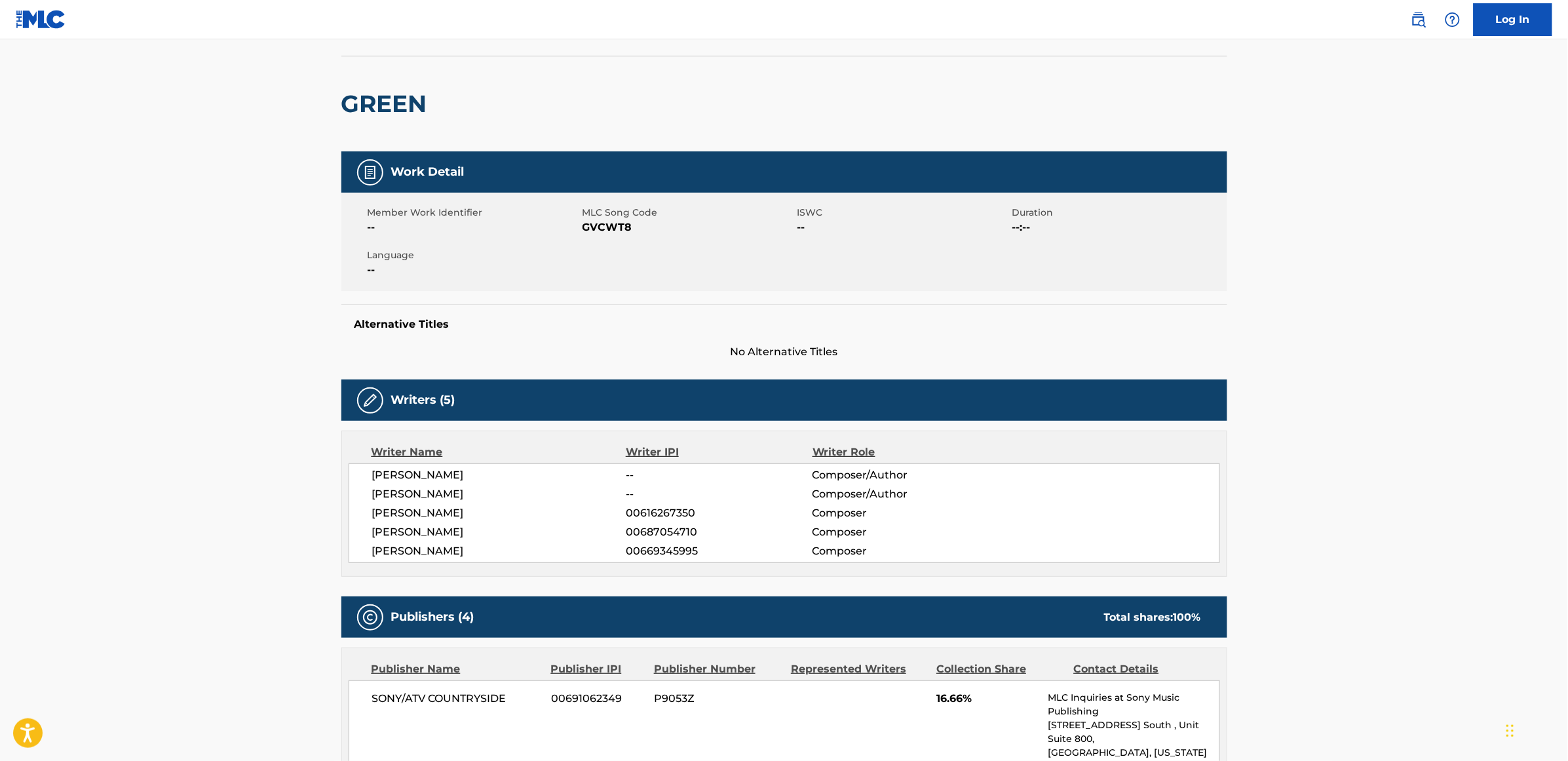
click at [1153, 315] on div "Alternative Titles No Alternative Titles" at bounding box center [784, 332] width 886 height 56
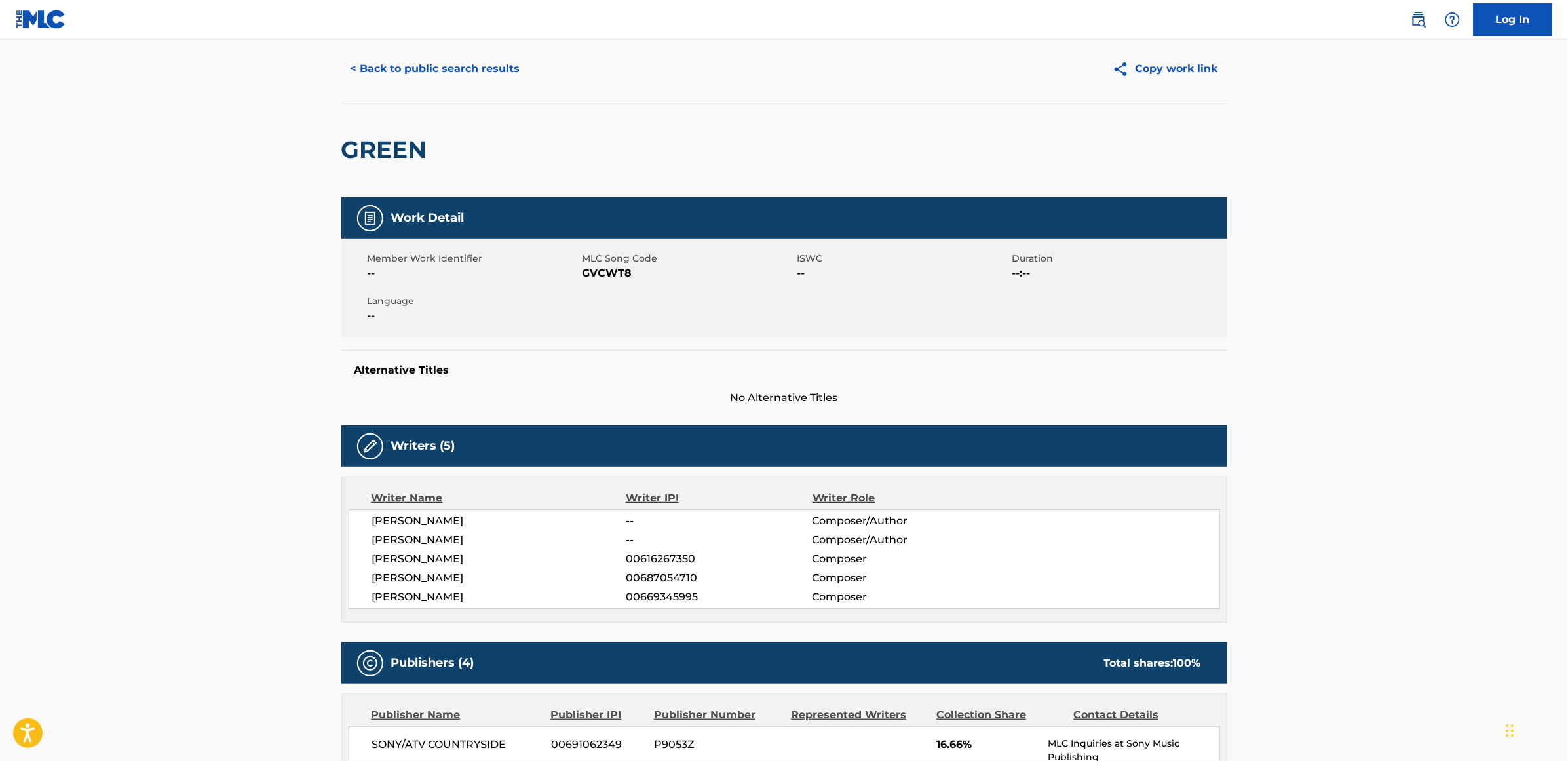
scroll to position [0, 0]
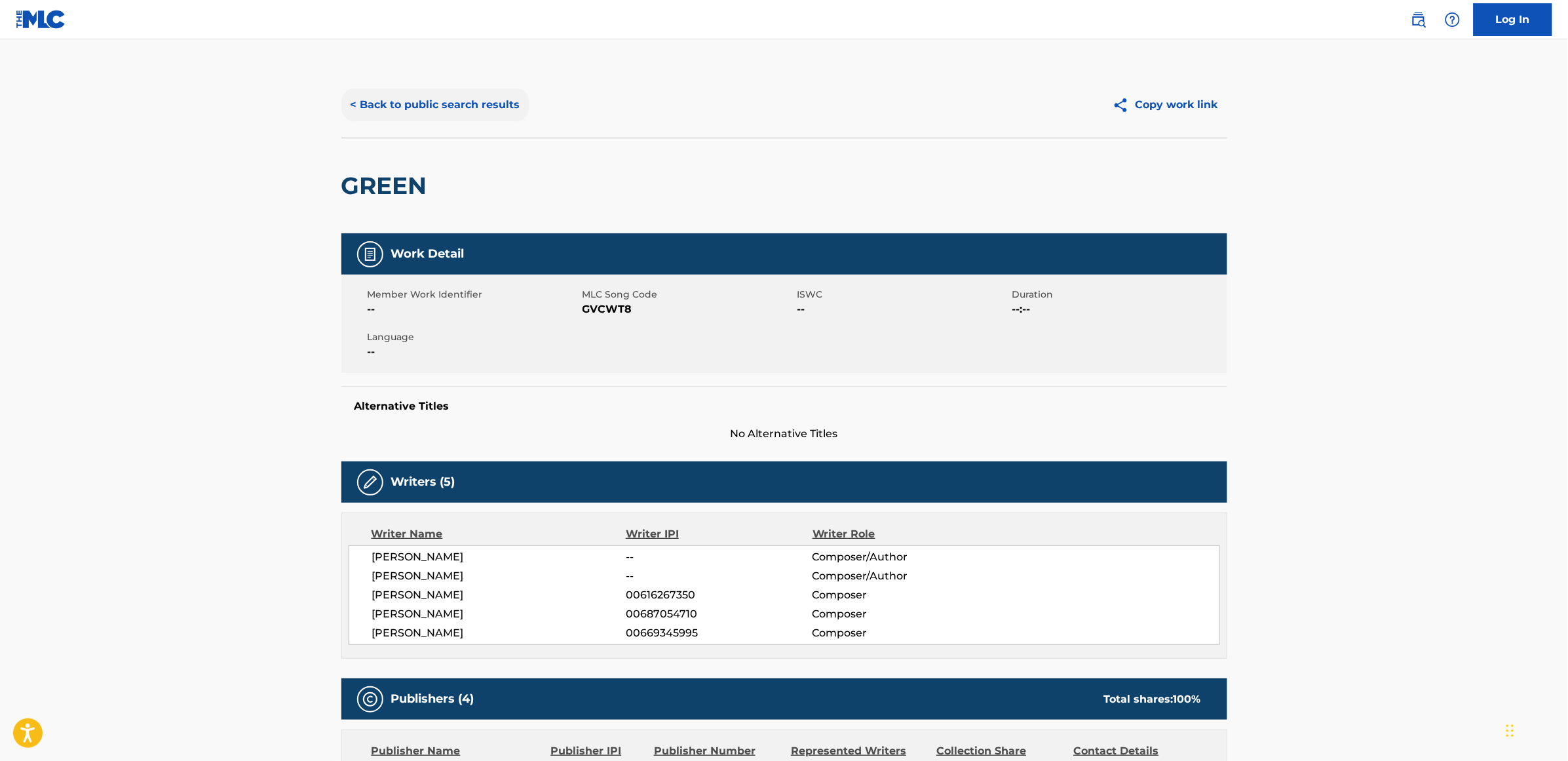
click at [414, 99] on button "< Back to public search results" at bounding box center [436, 105] width 188 height 33
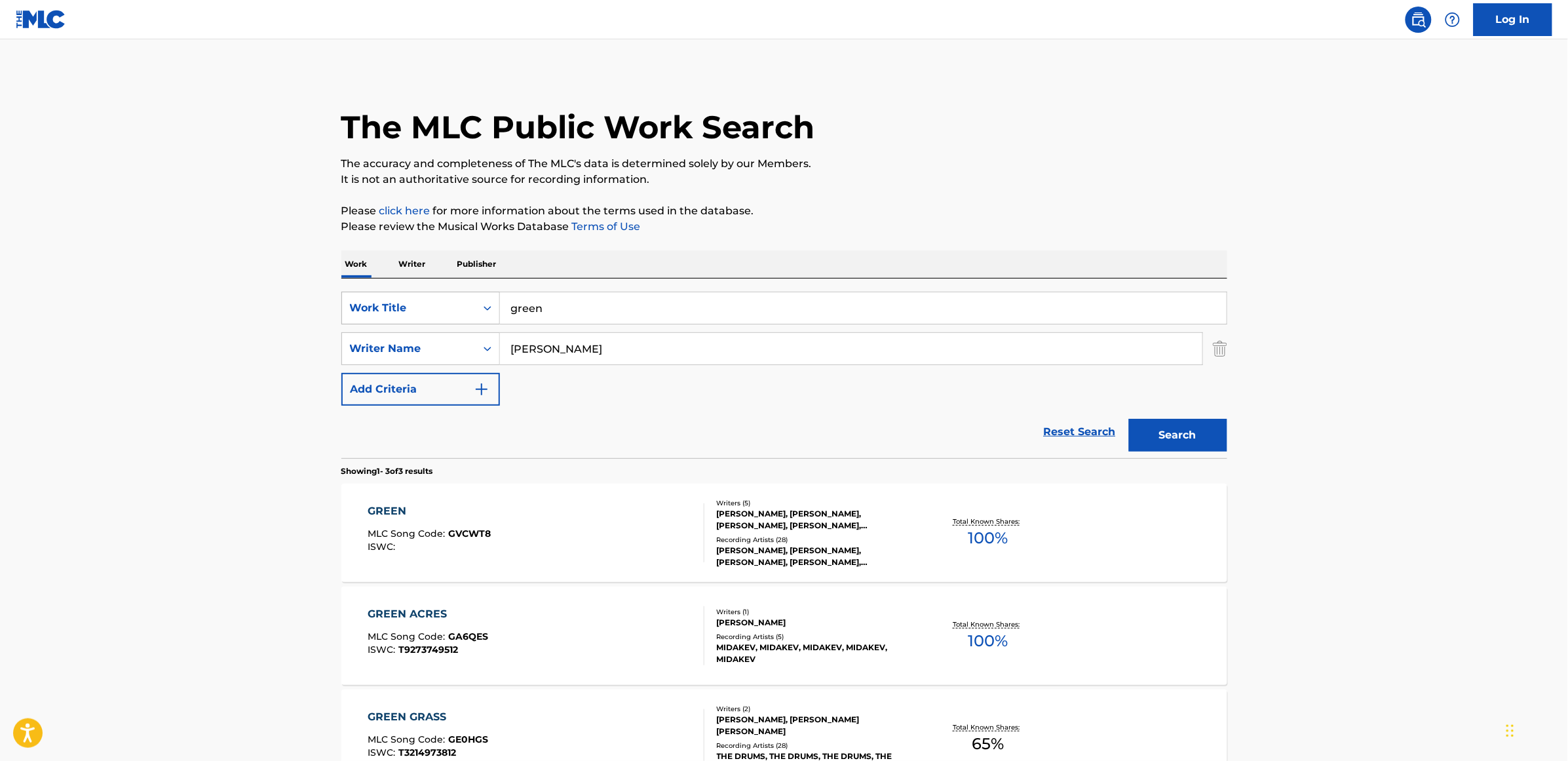
drag, startPoint x: 595, startPoint y: 305, endPoint x: 477, endPoint y: 307, distance: 118.0
click at [477, 307] on div "SearchWithCriteria3062cd81-2a7c-4e01-ba0d-1750229c765e Work Title green" at bounding box center [784, 308] width 886 height 33
type input "steady love"
click at [1129, 419] on button "Search" at bounding box center [1179, 435] width 99 height 33
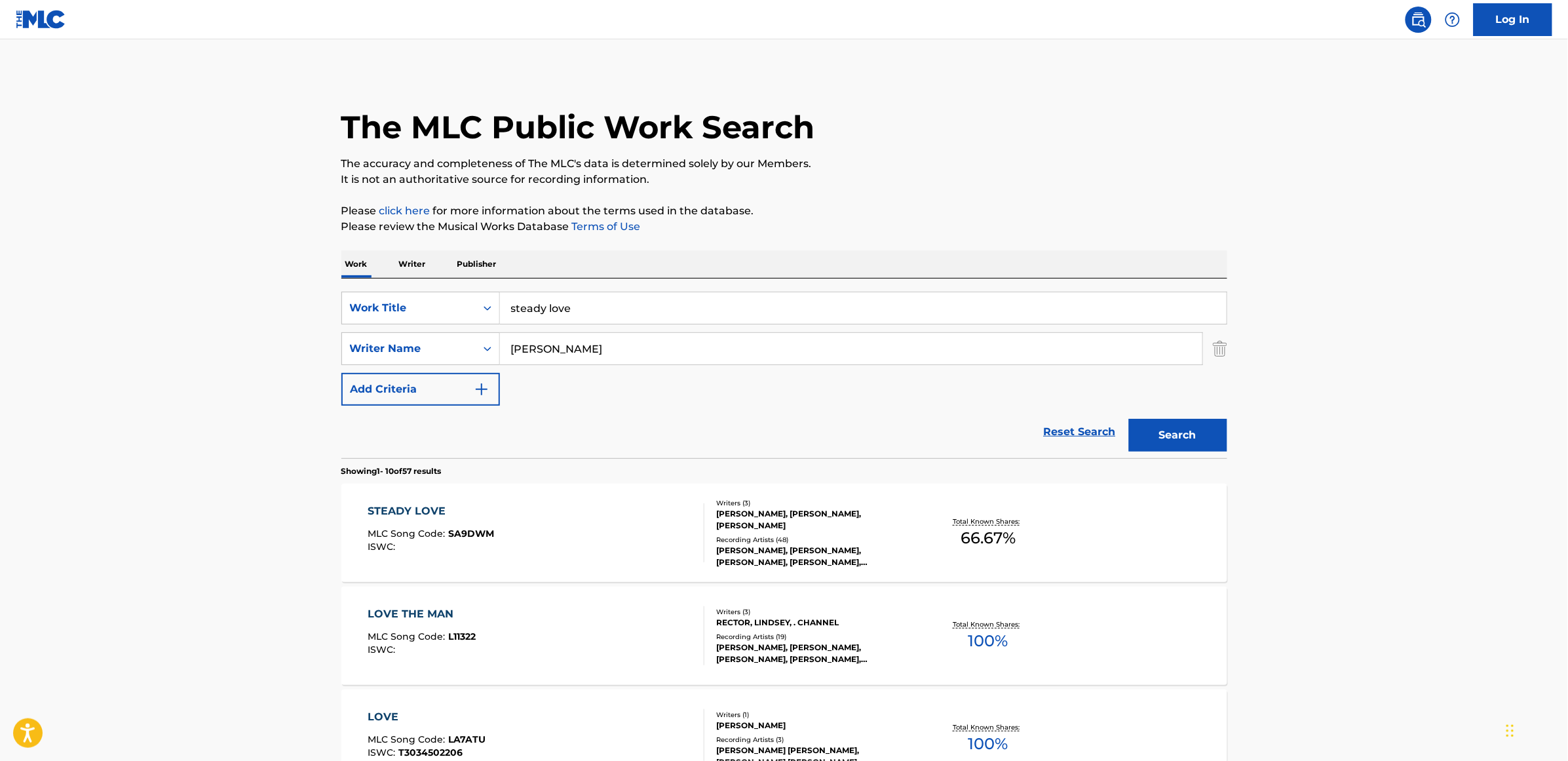
click at [434, 515] on div "STEADY LOVE" at bounding box center [430, 511] width 126 height 16
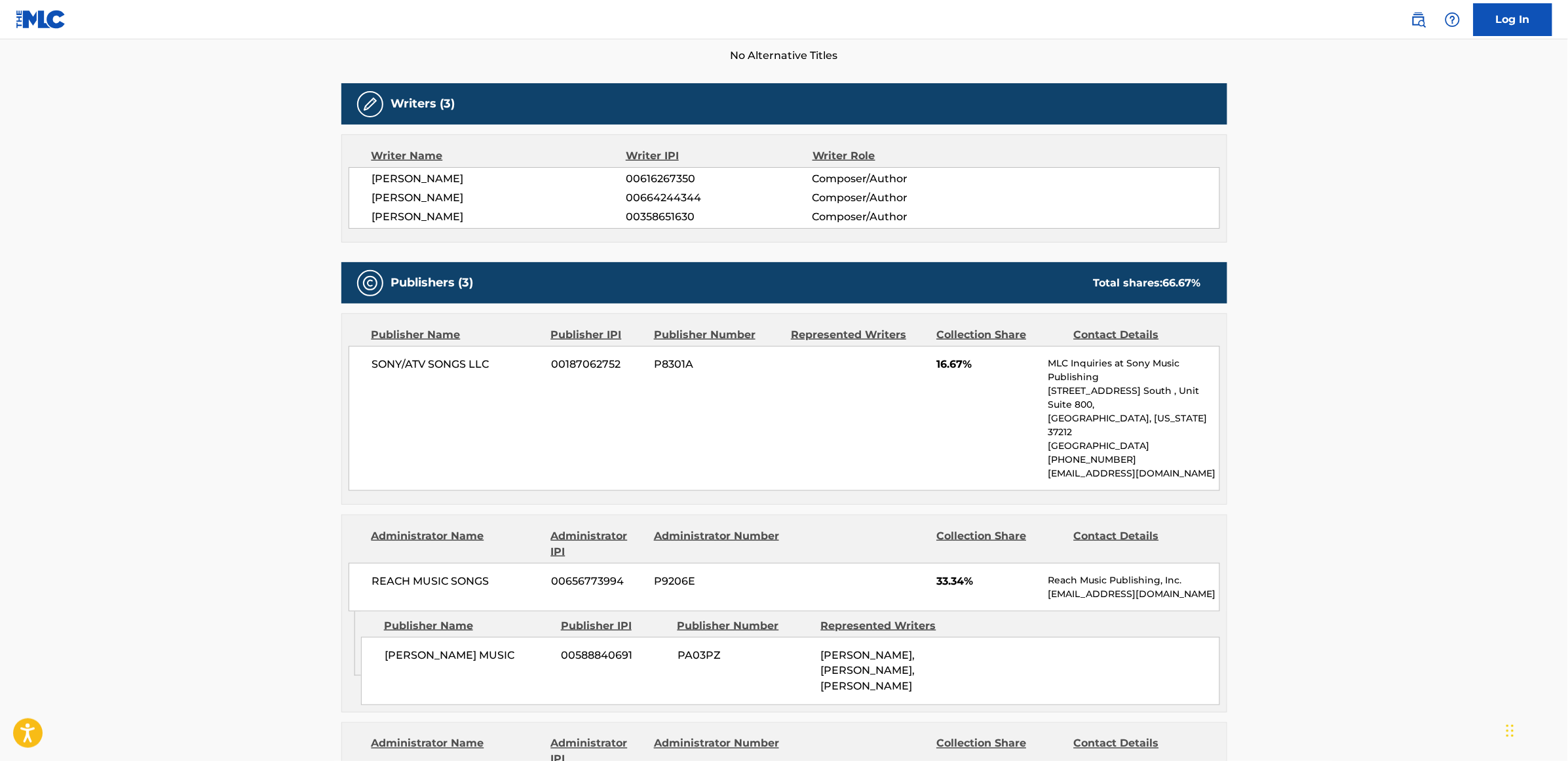
scroll to position [82, 0]
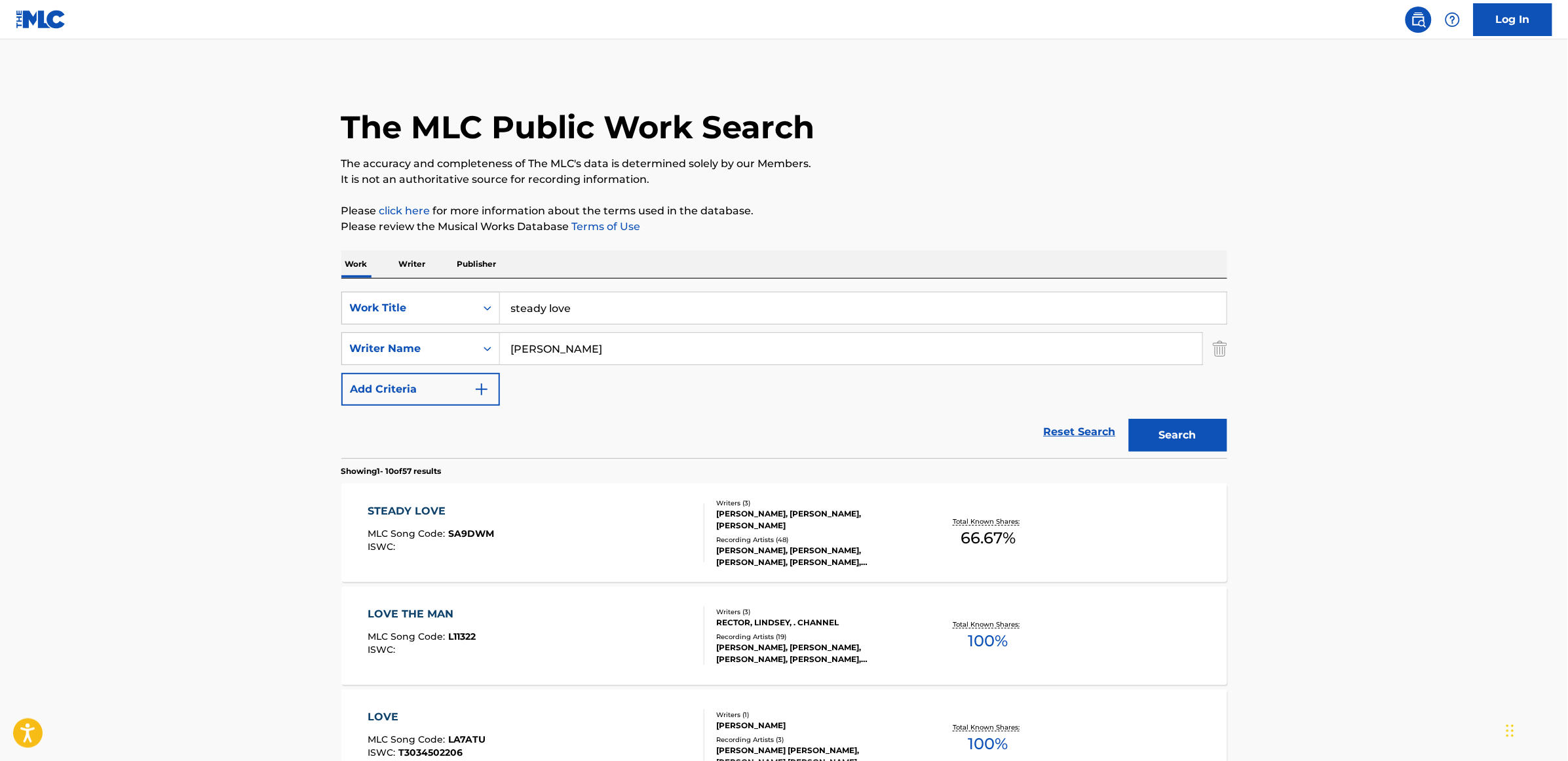
click at [424, 510] on div "STEADY LOVE" at bounding box center [430, 511] width 126 height 16
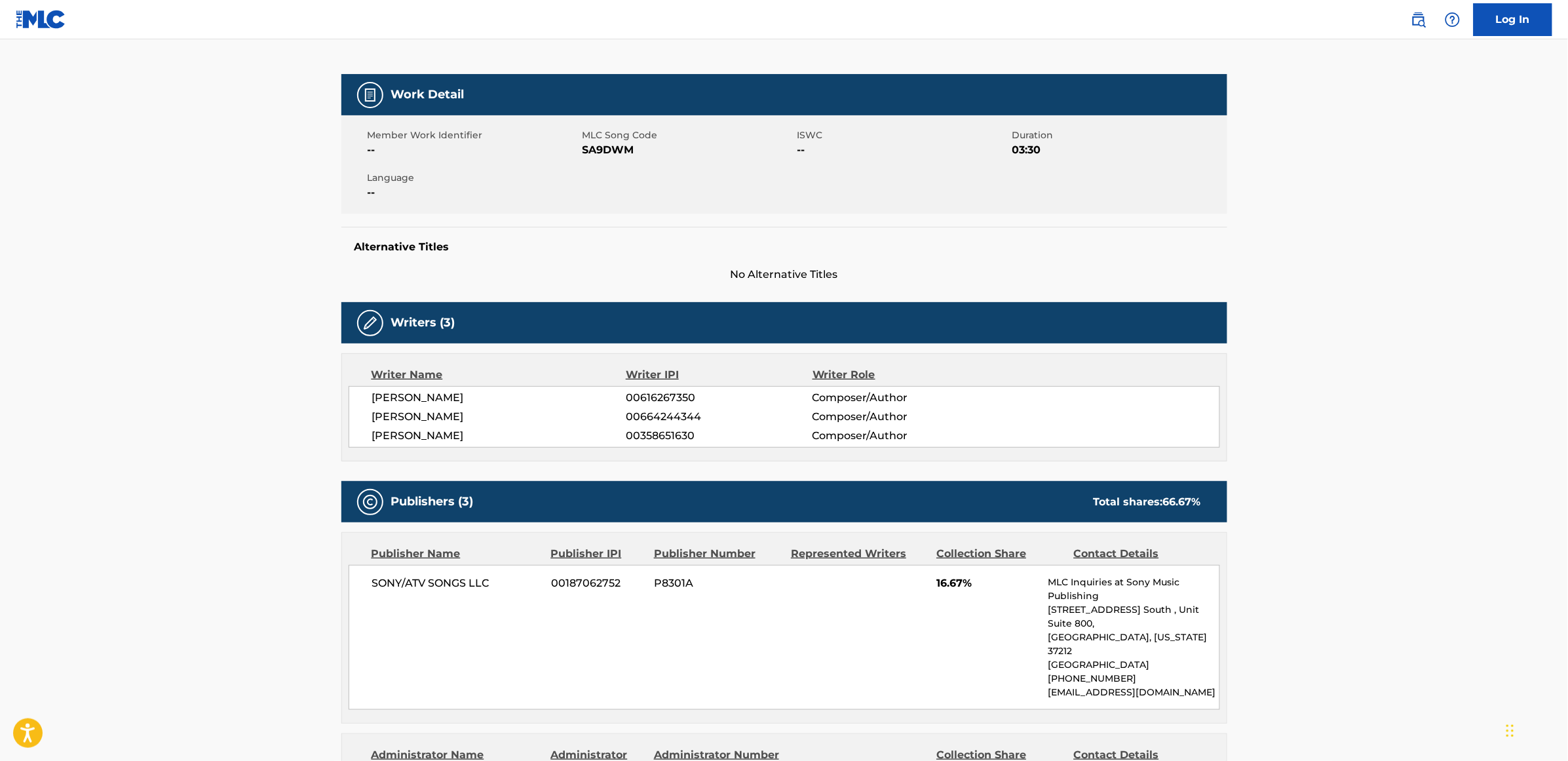
scroll to position [164, 0]
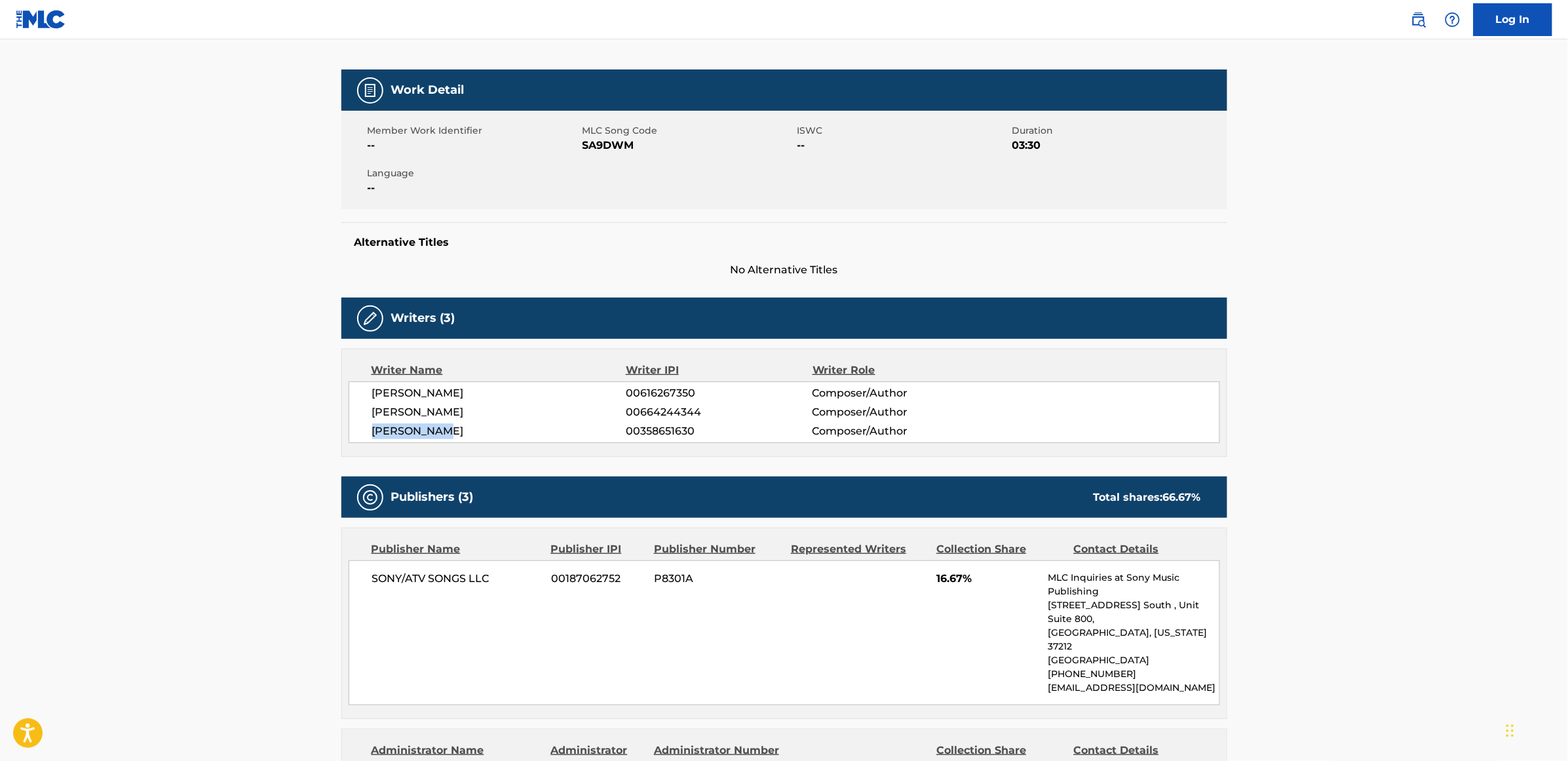
drag, startPoint x: 444, startPoint y: 438, endPoint x: 371, endPoint y: 429, distance: 73.6
click at [372, 429] on span "[PERSON_NAME]" at bounding box center [499, 431] width 254 height 16
copy span "[PERSON_NAME]"
click at [433, 441] on div "[PERSON_NAME] 00616267350 Composer/Author [PERSON_NAME] 00664244344 Composer/Au…" at bounding box center [784, 412] width 872 height 61
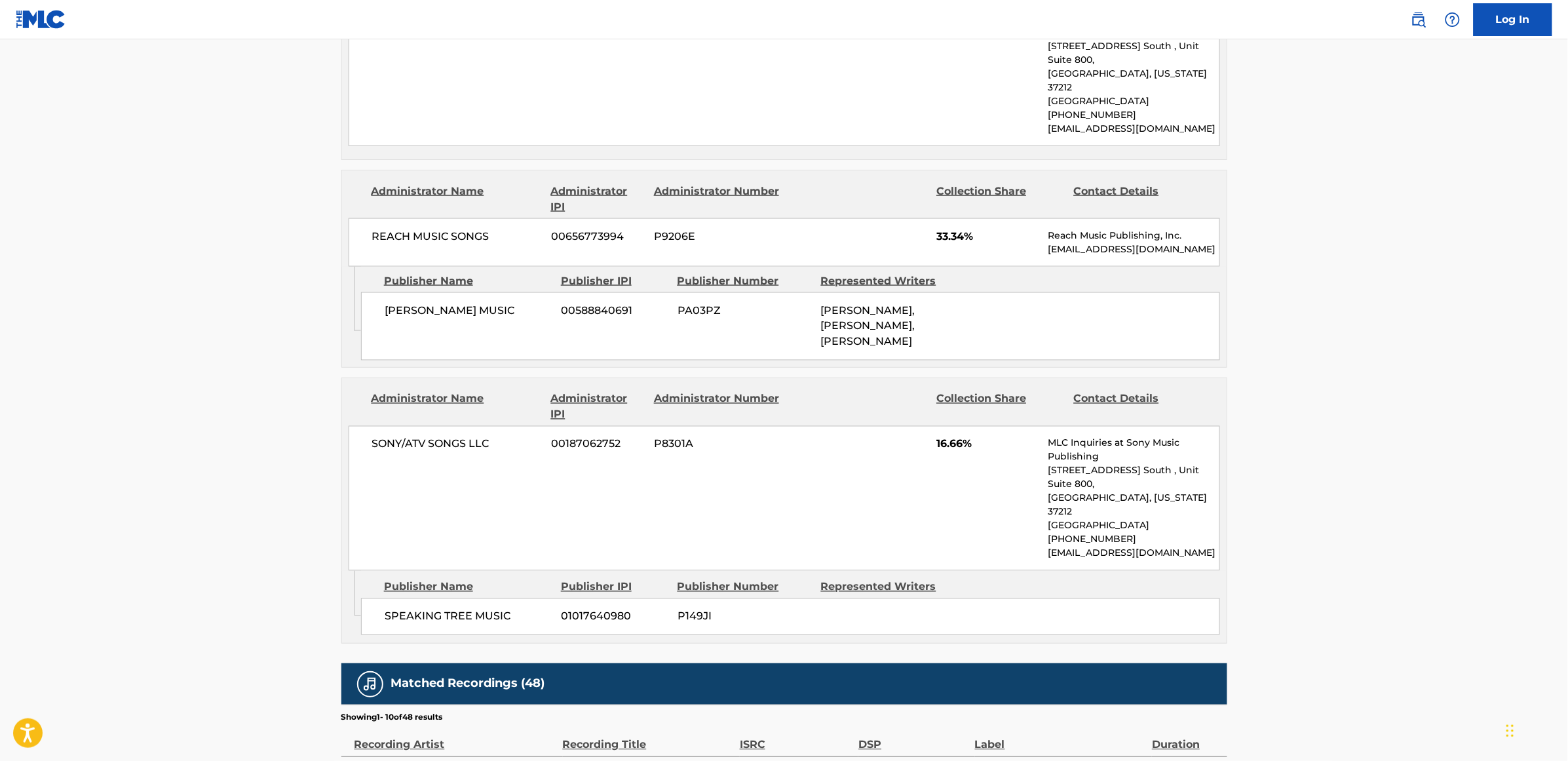
scroll to position [737, 0]
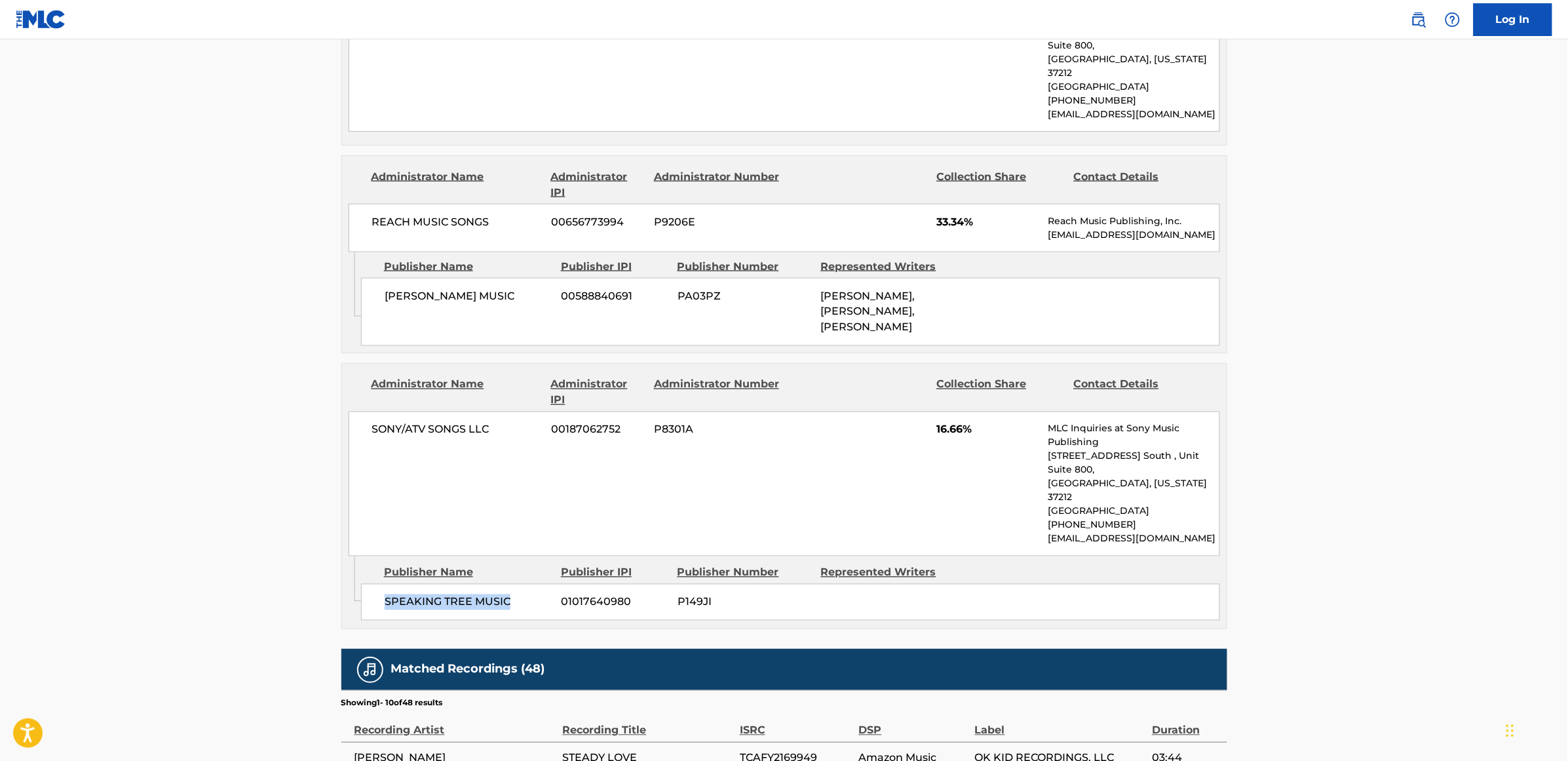
drag, startPoint x: 518, startPoint y: 548, endPoint x: 374, endPoint y: 553, distance: 144.1
click at [374, 584] on div "SPEAKING TREE MUSIC 01017640980 P149JI" at bounding box center [790, 602] width 859 height 37
copy span "SPEAKING TREE MUSIC"
click at [733, 430] on div "SONY/ATV SONGS LLC 00187062752 P8301A 16.66% MLC Inquiries at Sony Music Publis…" at bounding box center [784, 484] width 872 height 145
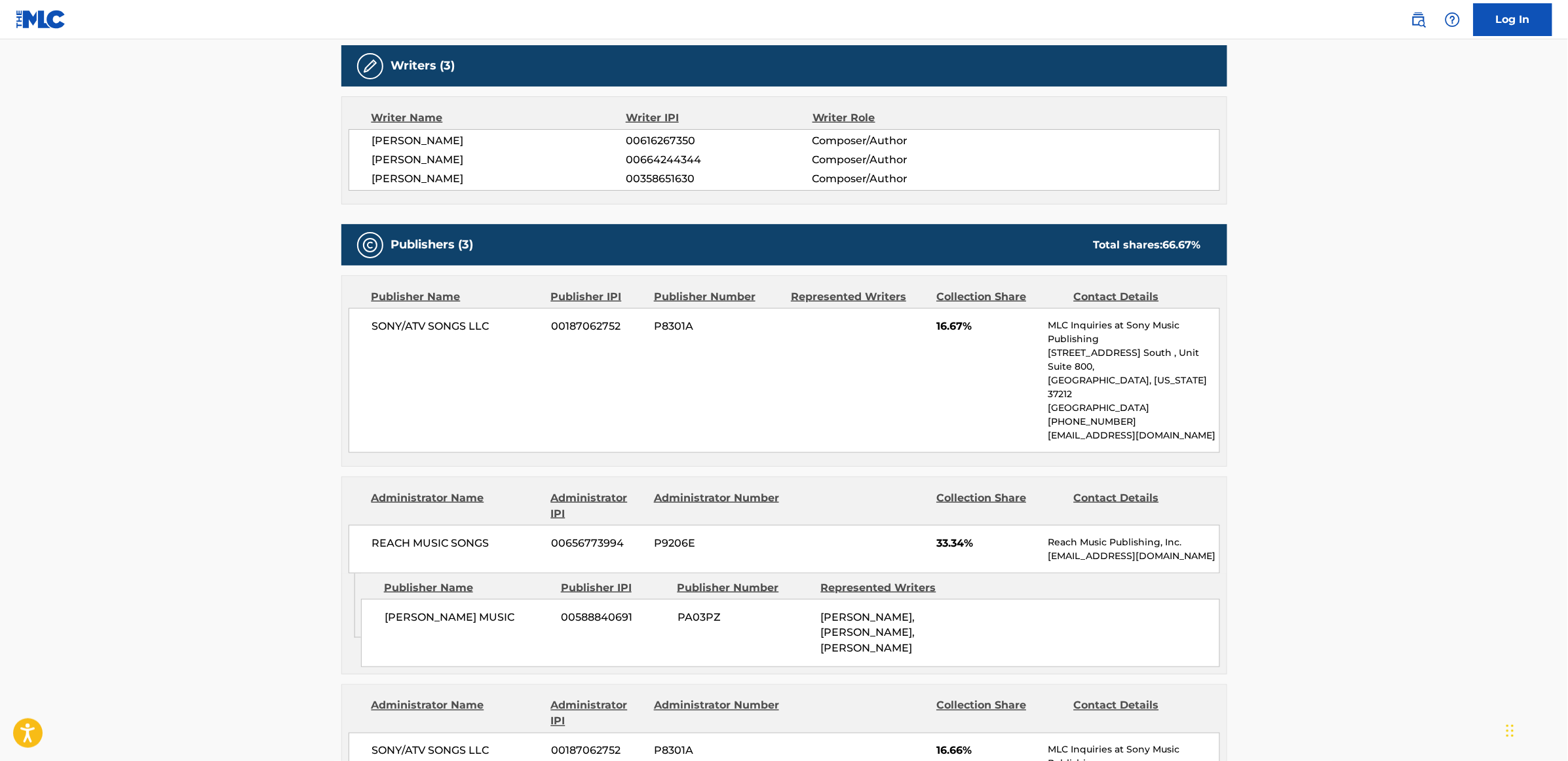
scroll to position [409, 0]
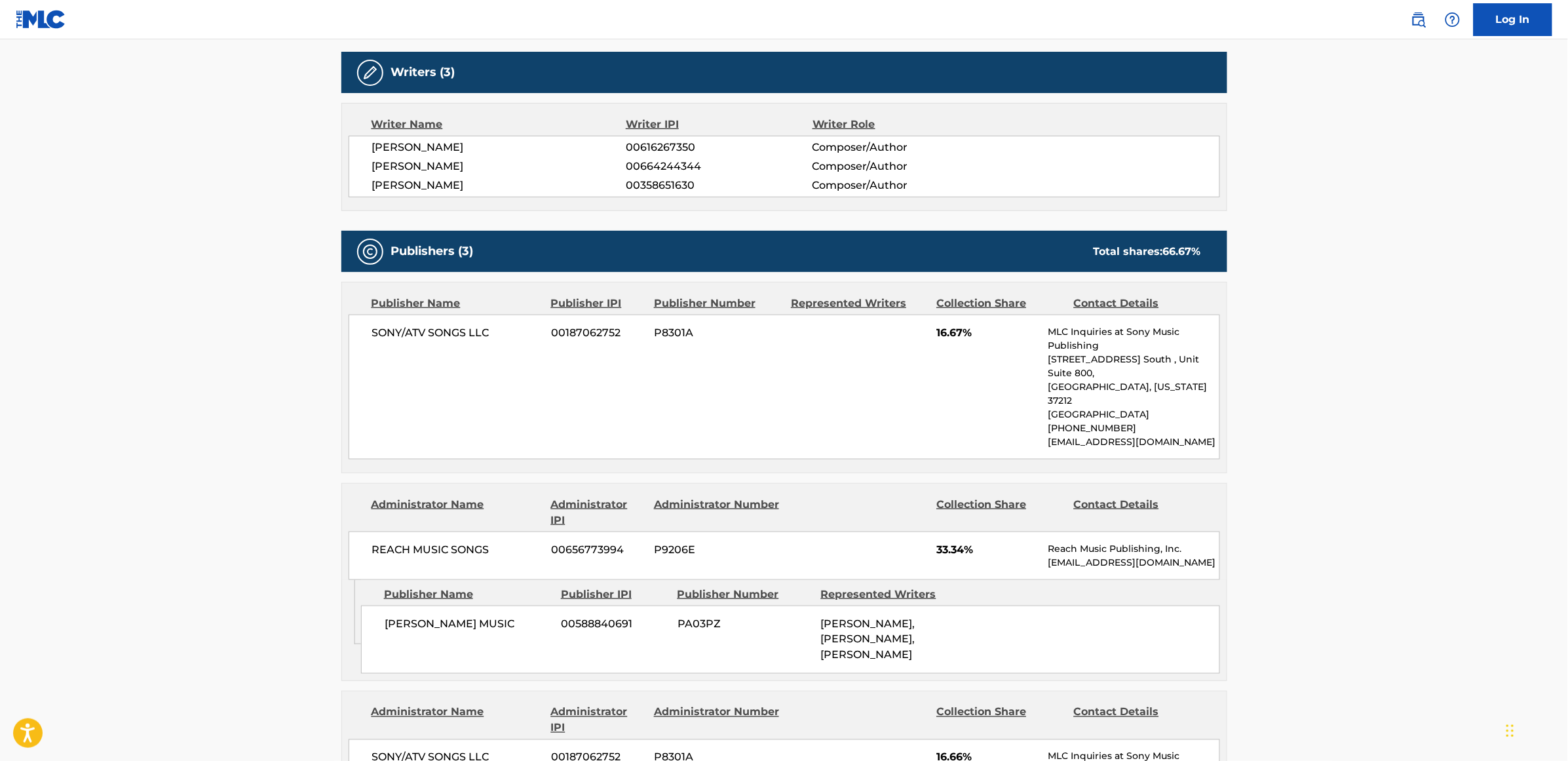
click at [672, 532] on div "REACH MUSIC SONGS [PHONE_NUMBER] P9206E 33.34% Reach Music Publishing, Inc. [EM…" at bounding box center [784, 556] width 872 height 49
